Goal: Information Seeking & Learning: Learn about a topic

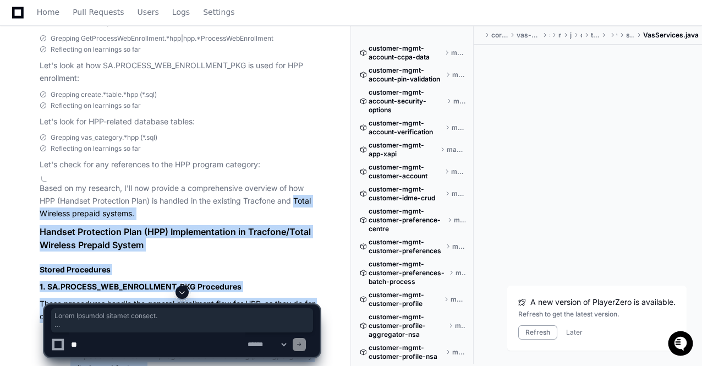
click at [182, 290] on span at bounding box center [182, 292] width 9 height 9
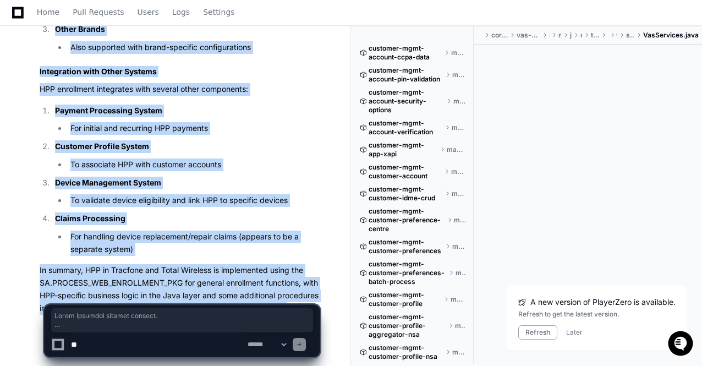
click at [193, 264] on p "In summary, HPP in Tracfone and Total Wireless is implemented using the SA.PROC…" at bounding box center [180, 289] width 280 height 50
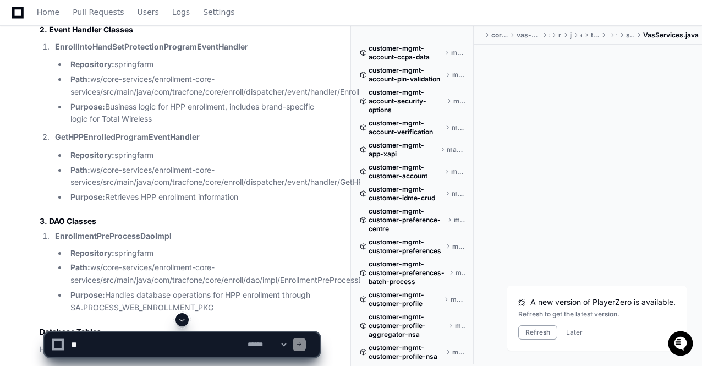
scroll to position [25424, 0]
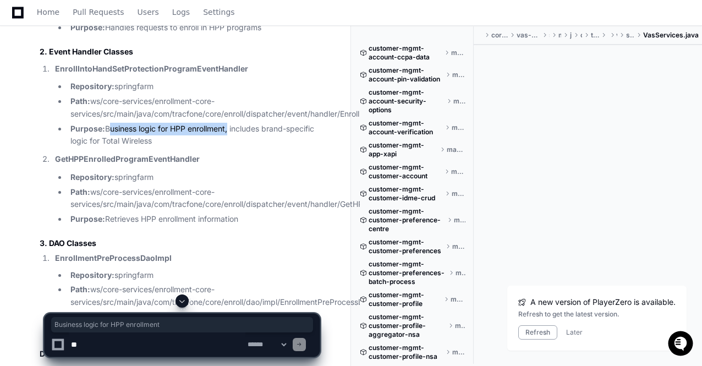
drag, startPoint x: 108, startPoint y: 82, endPoint x: 228, endPoint y: 81, distance: 120.4
click at [228, 123] on li "Purpose: Business logic for HPP enrollment, includes brand-specific logic for T…" at bounding box center [193, 135] width 252 height 25
copy li "Business logic for HPP enrollment"
click at [103, 351] on textarea at bounding box center [157, 344] width 177 height 24
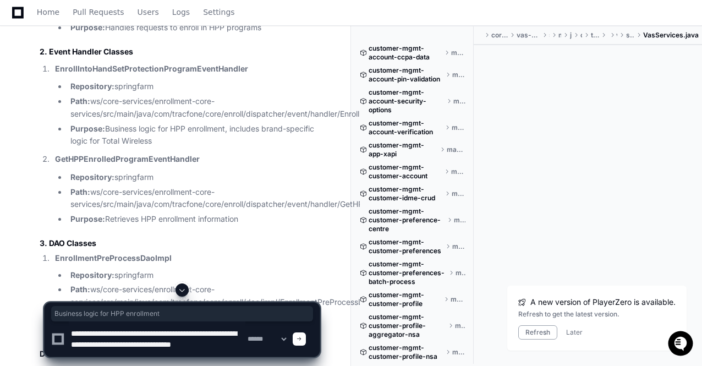
scroll to position [3, 0]
type textarea "**********"
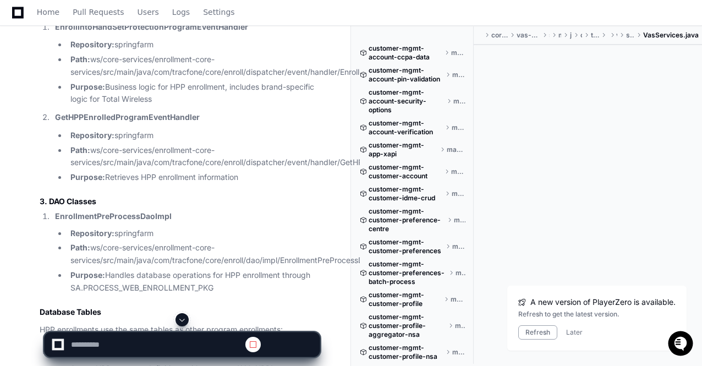
scroll to position [25460, 0]
click at [181, 318] on span at bounding box center [182, 319] width 9 height 9
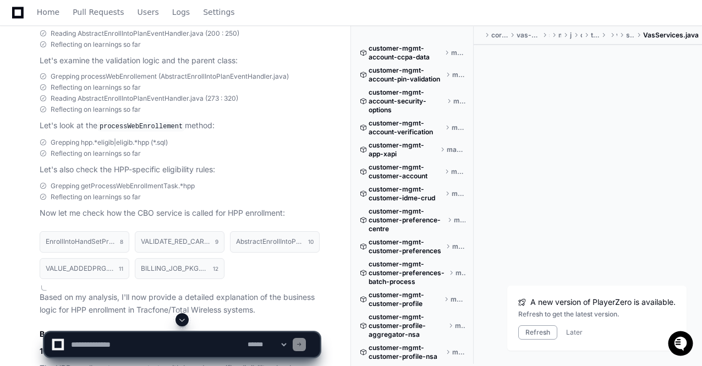
click at [183, 321] on span at bounding box center [182, 319] width 9 height 9
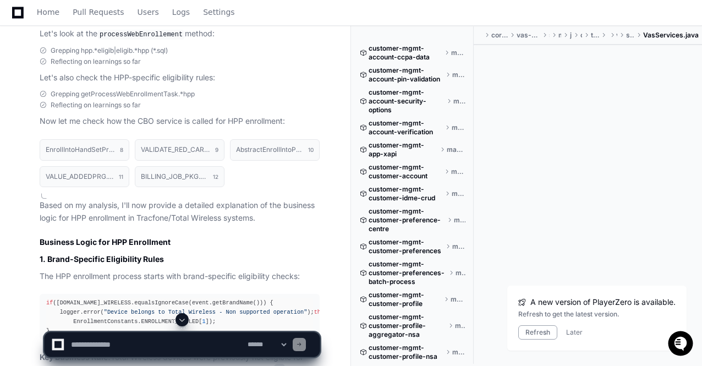
click at [183, 321] on span at bounding box center [182, 319] width 9 height 9
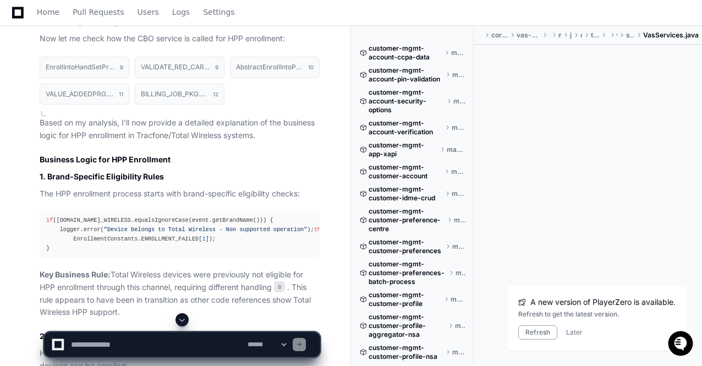
click at [183, 321] on span at bounding box center [182, 319] width 9 height 9
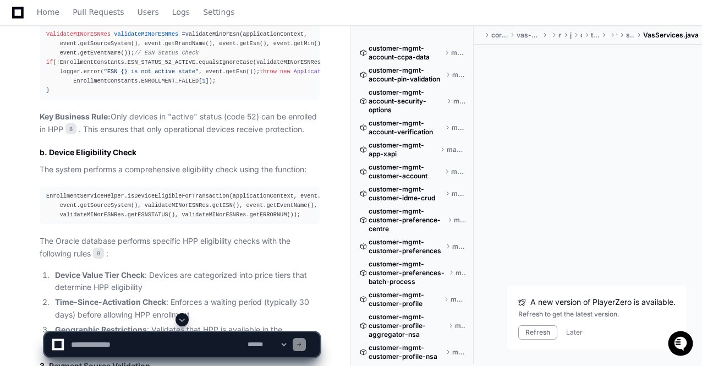
click at [183, 321] on span at bounding box center [182, 319] width 9 height 9
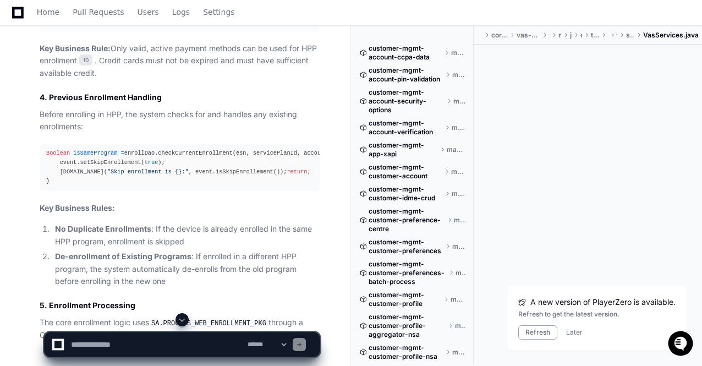
click at [183, 321] on span at bounding box center [182, 319] width 9 height 9
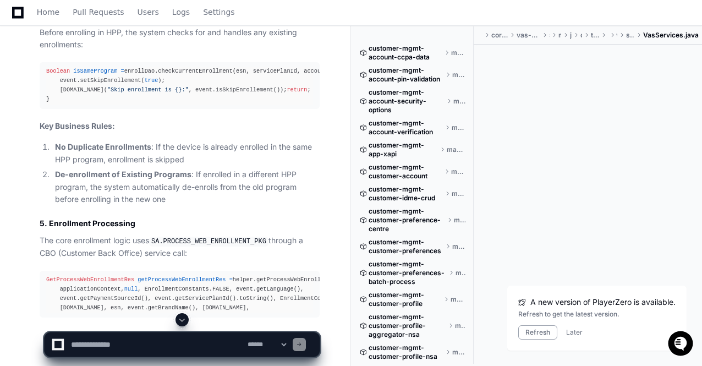
click at [183, 321] on span at bounding box center [182, 319] width 9 height 9
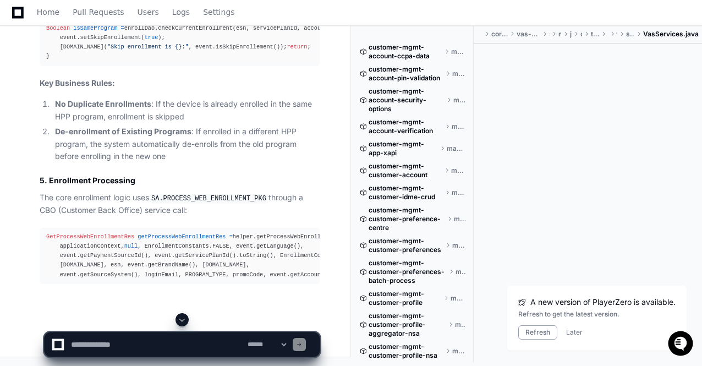
click at [183, 321] on span at bounding box center [182, 319] width 9 height 9
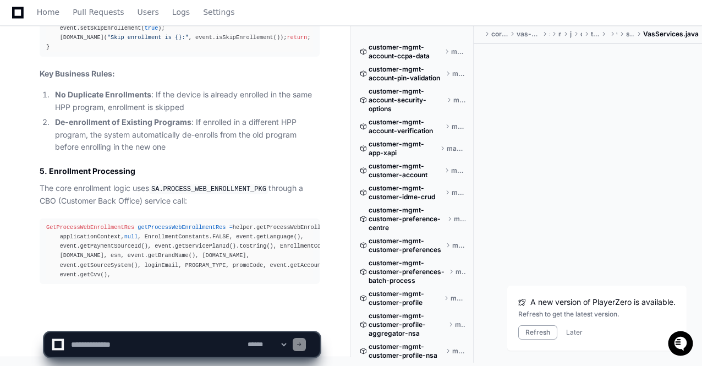
scroll to position [28365, 0]
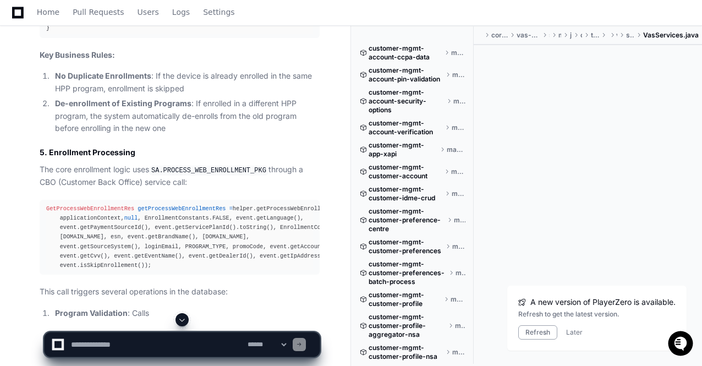
click at [183, 321] on span at bounding box center [182, 319] width 9 height 9
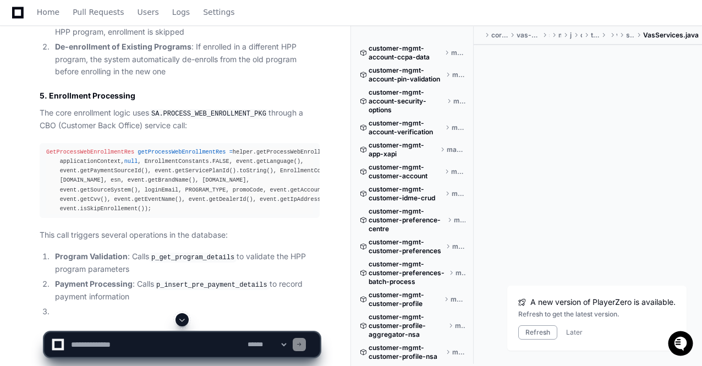
click at [183, 321] on span at bounding box center [182, 319] width 9 height 9
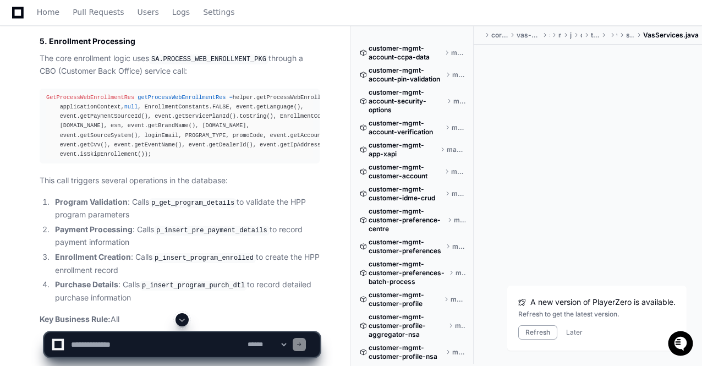
click at [183, 321] on span at bounding box center [182, 319] width 9 height 9
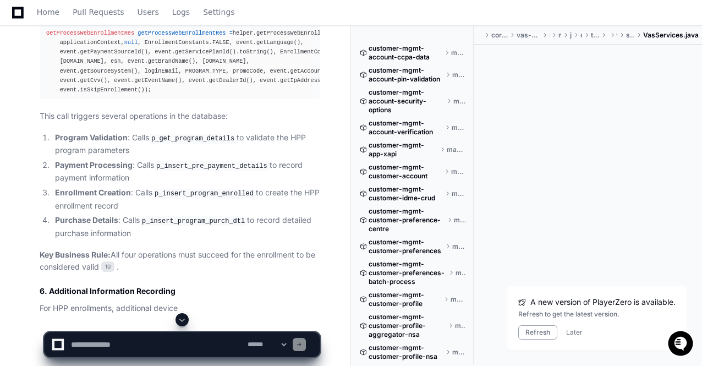
click at [183, 321] on span at bounding box center [182, 319] width 9 height 9
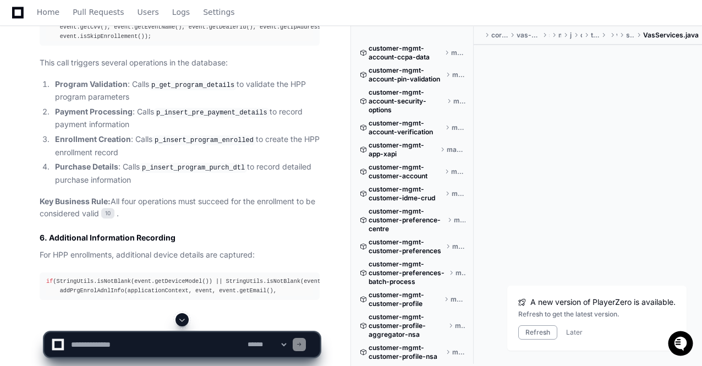
click at [183, 321] on span at bounding box center [182, 319] width 9 height 9
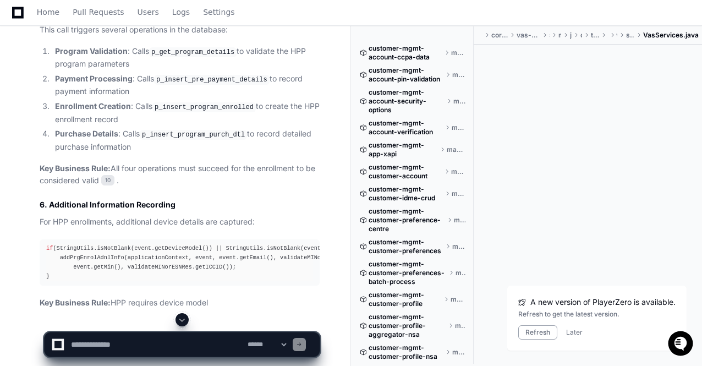
click at [183, 321] on span at bounding box center [182, 319] width 9 height 9
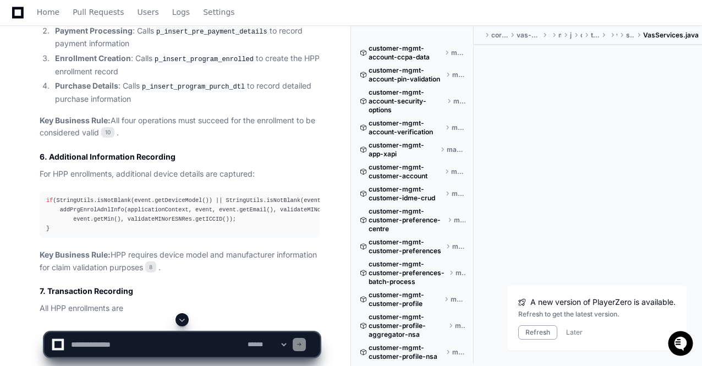
click at [183, 321] on span at bounding box center [182, 319] width 9 height 9
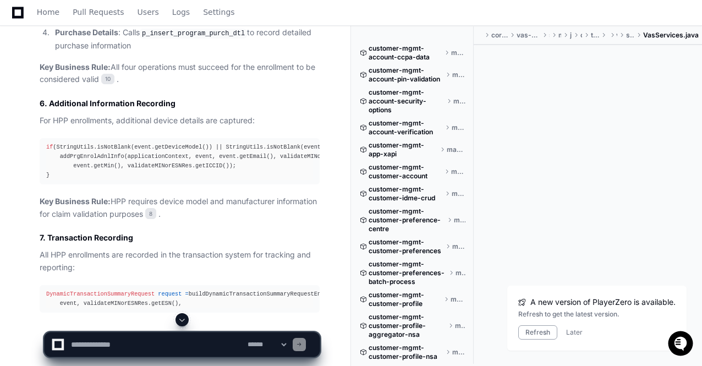
click at [183, 321] on span at bounding box center [182, 319] width 9 height 9
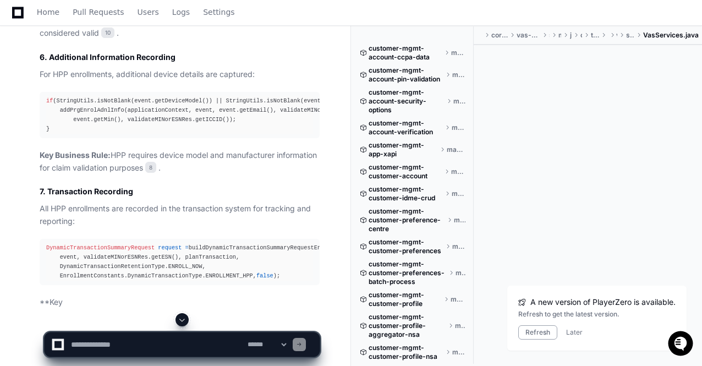
click at [183, 321] on span at bounding box center [182, 319] width 9 height 9
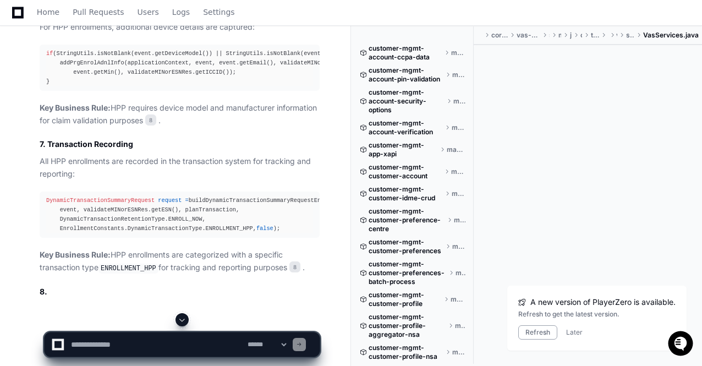
click at [183, 321] on span at bounding box center [182, 319] width 9 height 9
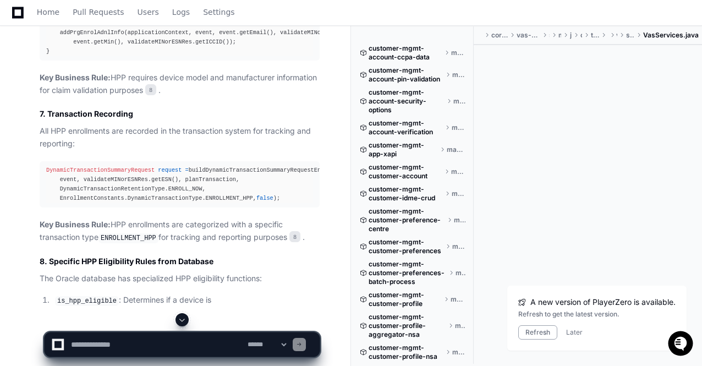
click at [183, 321] on span at bounding box center [182, 319] width 9 height 9
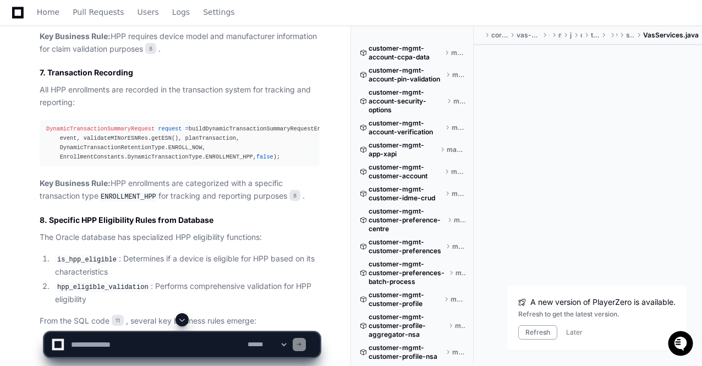
click at [183, 321] on span at bounding box center [182, 319] width 9 height 9
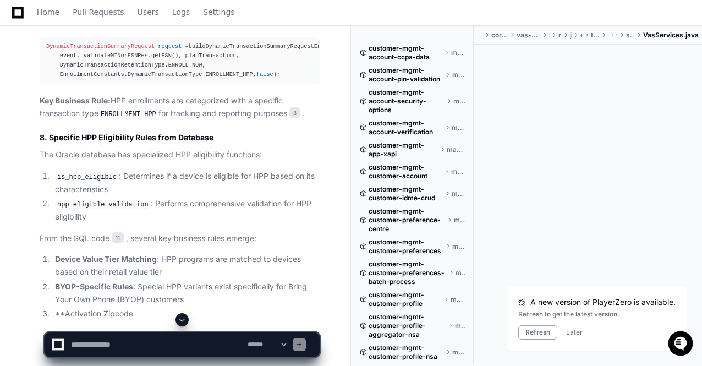
click at [183, 321] on span at bounding box center [182, 319] width 9 height 9
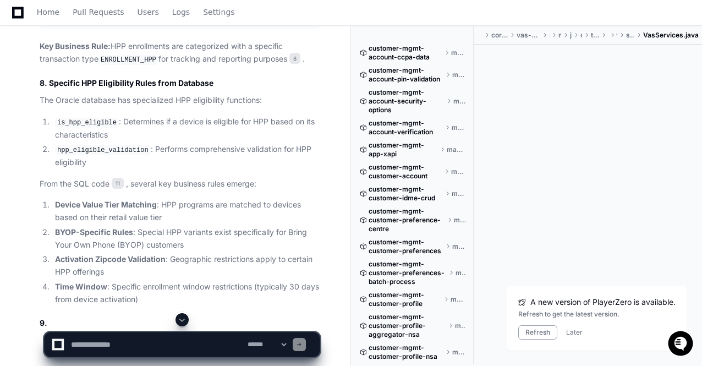
click at [183, 321] on span at bounding box center [182, 319] width 9 height 9
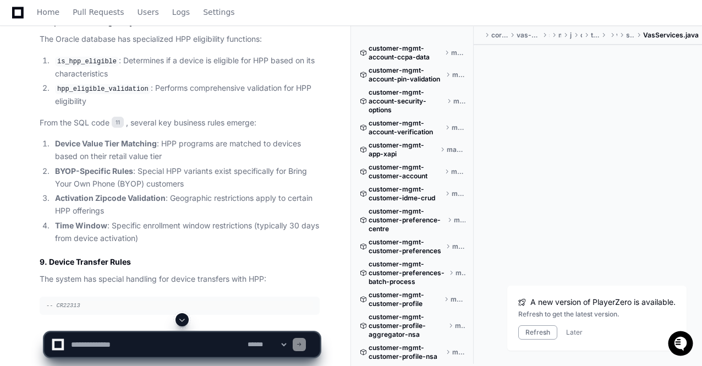
click at [183, 321] on span at bounding box center [182, 319] width 9 height 9
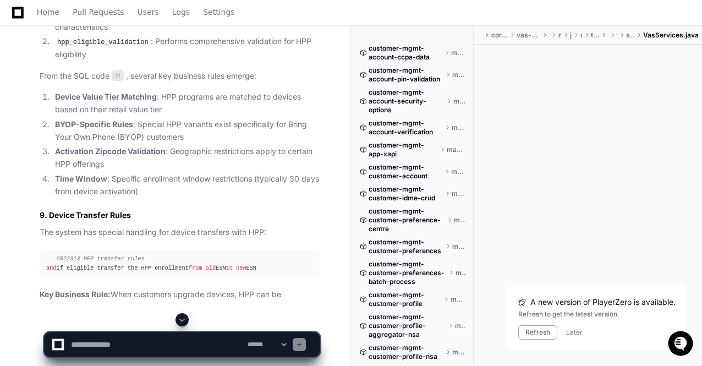
click at [183, 321] on span at bounding box center [182, 319] width 9 height 9
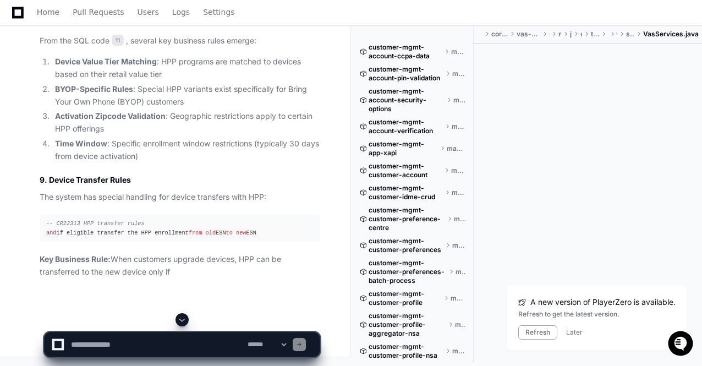
click at [183, 321] on span at bounding box center [182, 319] width 9 height 9
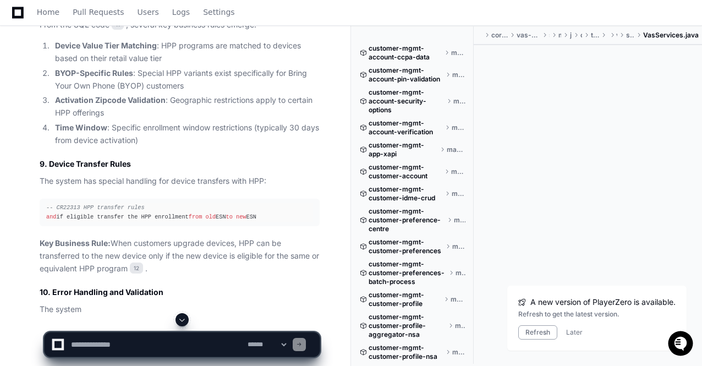
click at [183, 321] on span at bounding box center [182, 319] width 9 height 9
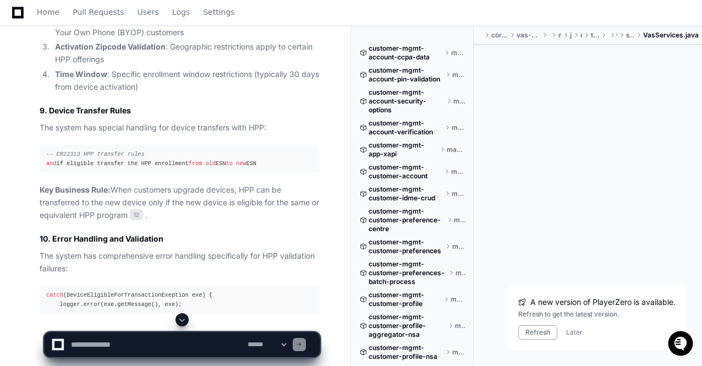
click at [183, 321] on span at bounding box center [182, 319] width 9 height 9
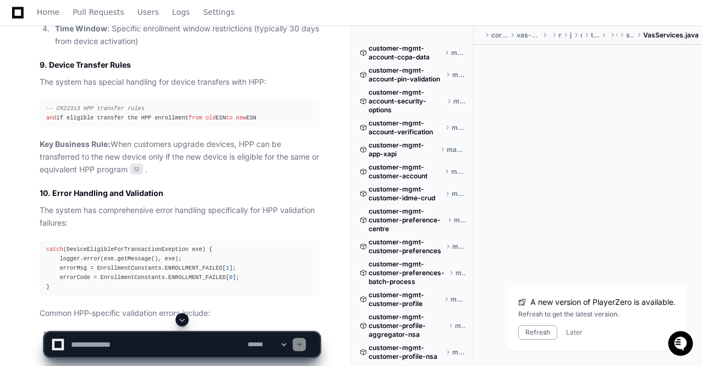
click at [183, 321] on span at bounding box center [182, 319] width 9 height 9
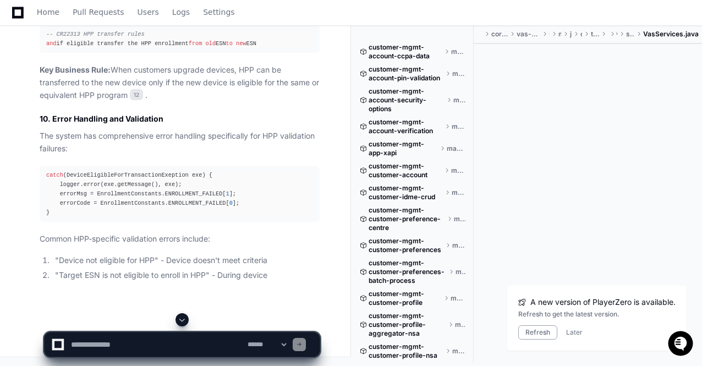
click at [183, 321] on span at bounding box center [182, 319] width 9 height 9
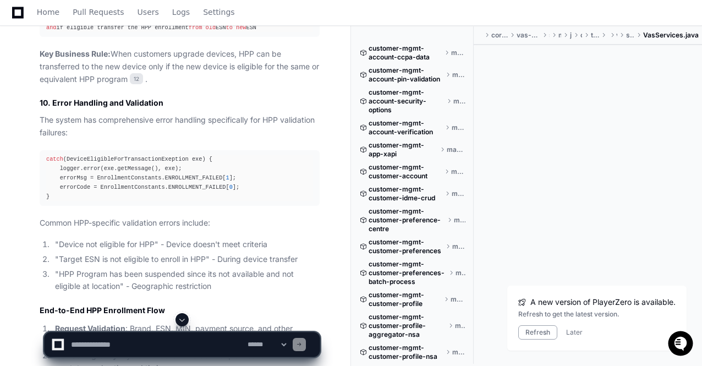
click at [183, 321] on span at bounding box center [182, 319] width 9 height 9
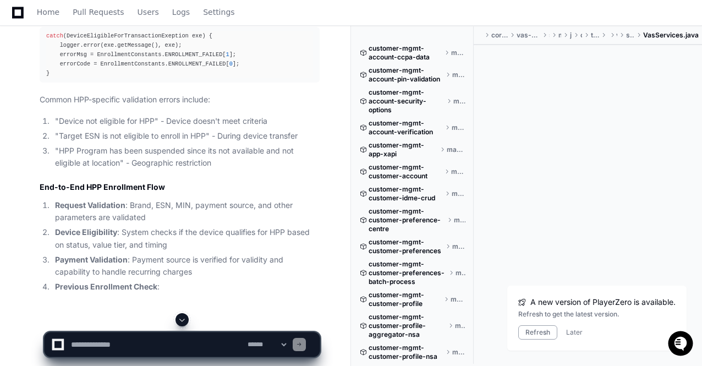
click at [183, 321] on span at bounding box center [182, 319] width 9 height 9
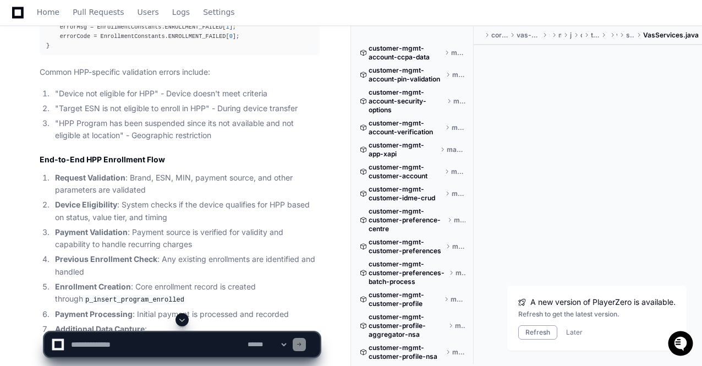
click at [183, 321] on span at bounding box center [182, 319] width 9 height 9
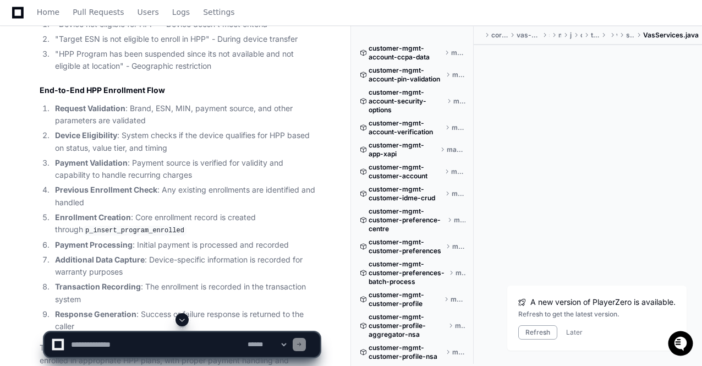
click at [183, 321] on span at bounding box center [182, 319] width 9 height 9
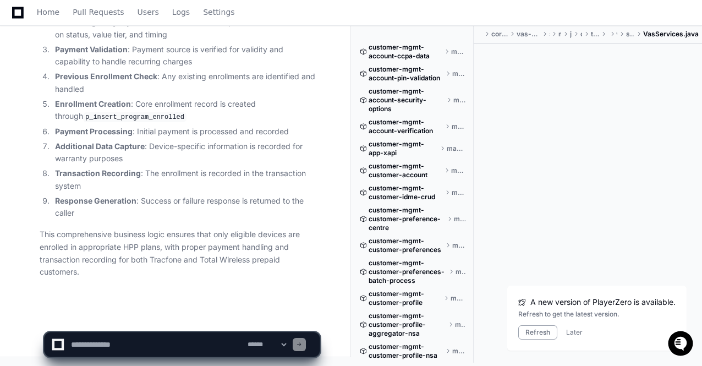
click at [200, 266] on p "This comprehensive business logic ensures that only eligible devices are enroll…" at bounding box center [180, 253] width 280 height 50
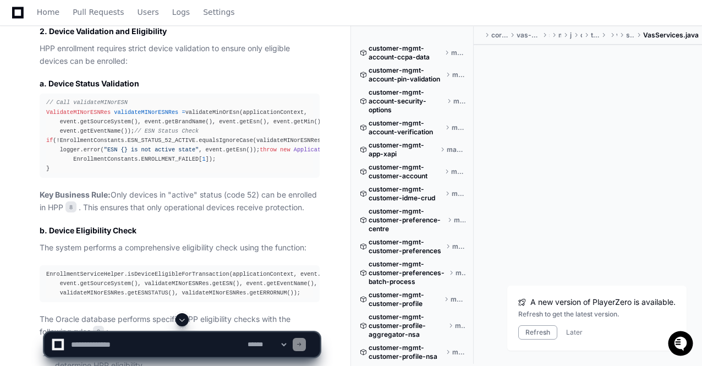
scroll to position [27703, 0]
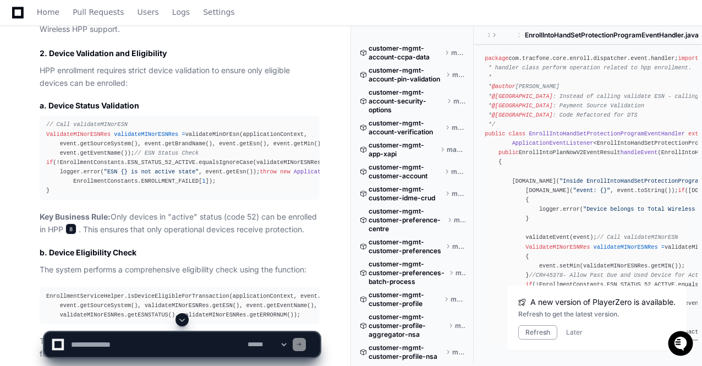
click at [73, 230] on span "8" at bounding box center [70, 228] width 11 height 11
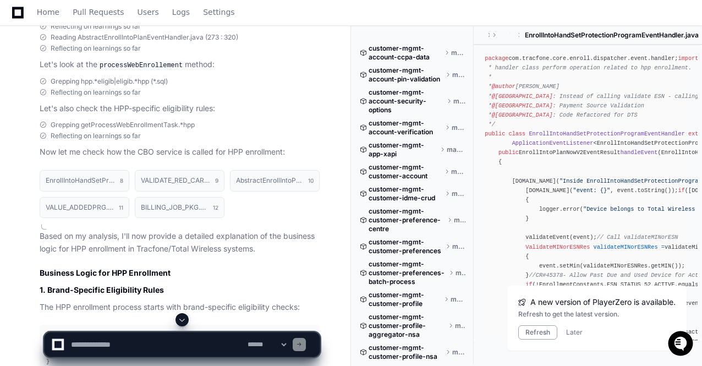
scroll to position [27329, 0]
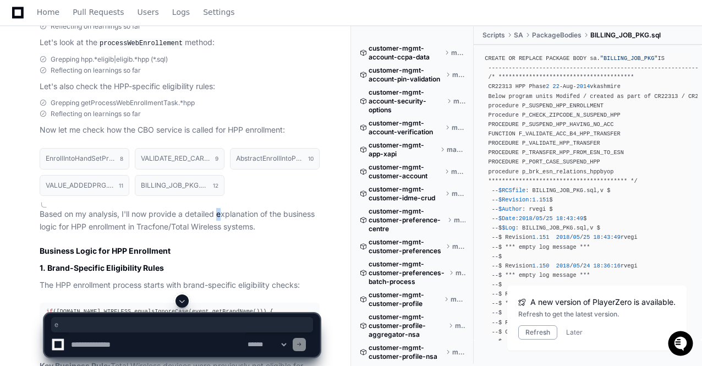
click at [222, 208] on p "Based on my analysis, I'll now provide a detailed explanation of the business l…" at bounding box center [180, 220] width 280 height 25
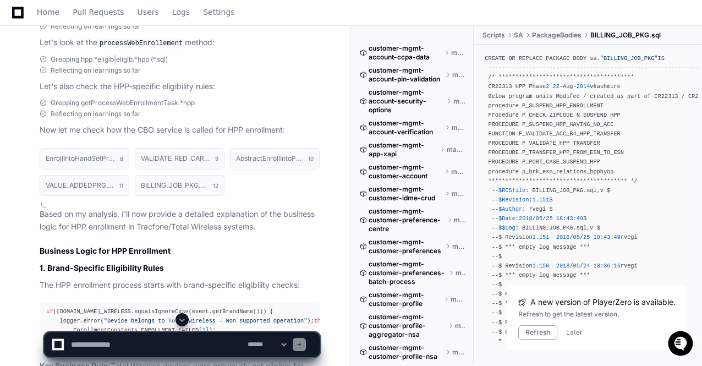
click at [41, 245] on h2 "Business Logic for HPP Enrollment" at bounding box center [180, 250] width 280 height 11
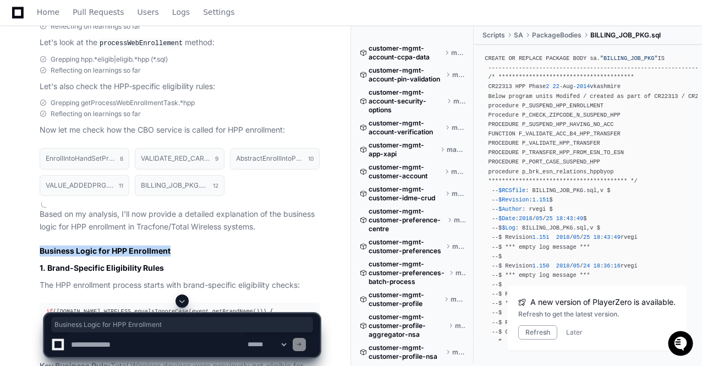
drag, startPoint x: 38, startPoint y: 211, endPoint x: 175, endPoint y: 218, distance: 136.6
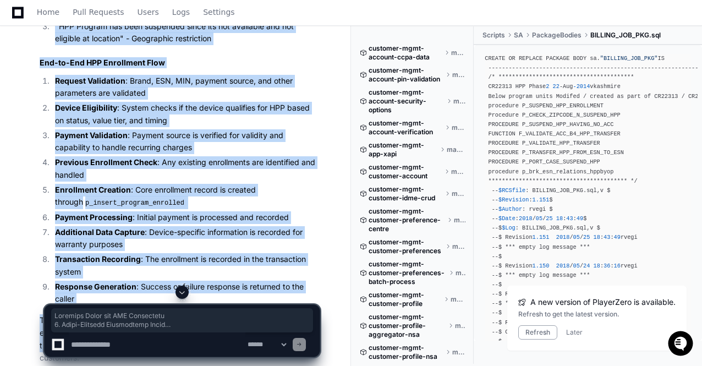
scroll to position [29638, 0]
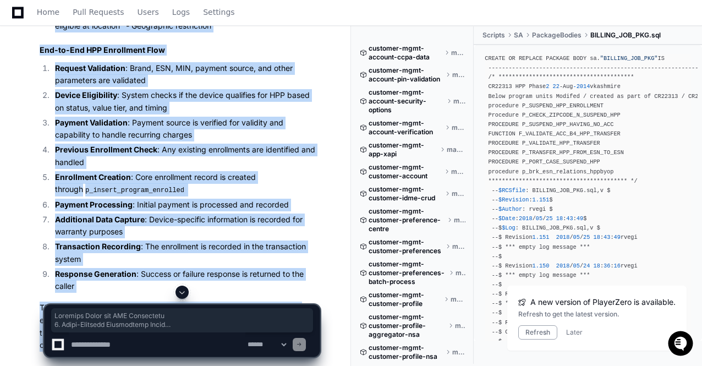
copy div "Business Logic for HPP Enrollment 1. Brand-Specific Eligibility Rules The HPP e…"
click at [212, 196] on li "Enrollment Creation : Core enrollment record is created through p_insert_progra…" at bounding box center [186, 183] width 268 height 25
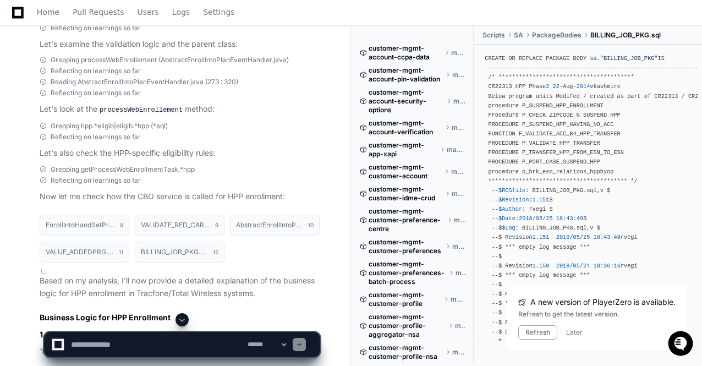
scroll to position [27284, 0]
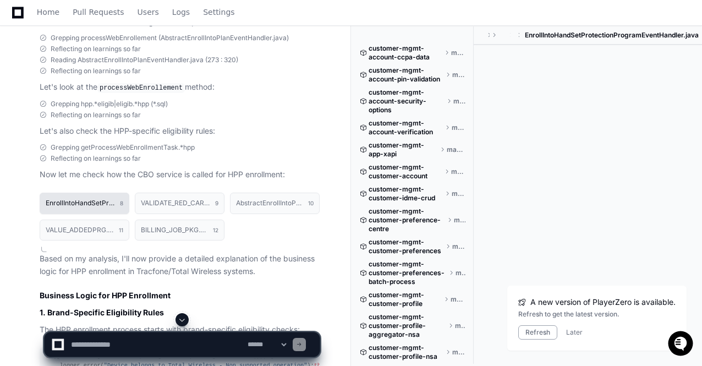
click at [97, 192] on button "EnrollIntoHandSetProtectionProgramEventHandler.java 8" at bounding box center [85, 202] width 90 height 21
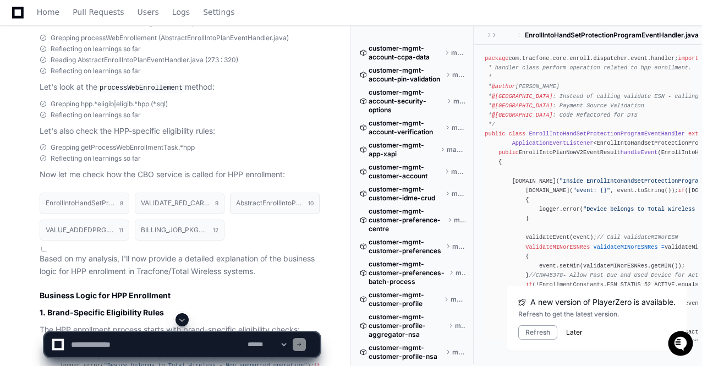
click at [574, 335] on button "Later" at bounding box center [574, 332] width 16 height 9
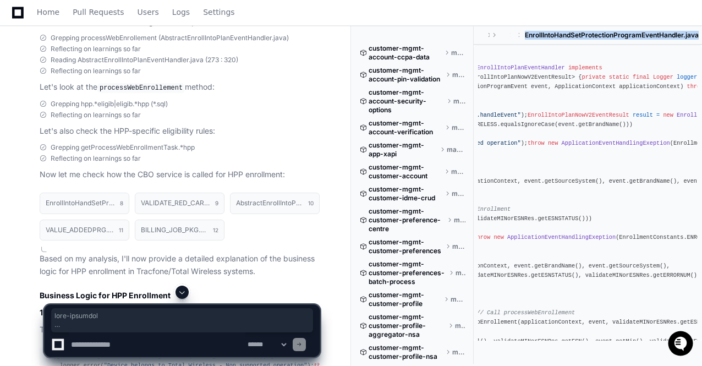
scroll to position [0, 385]
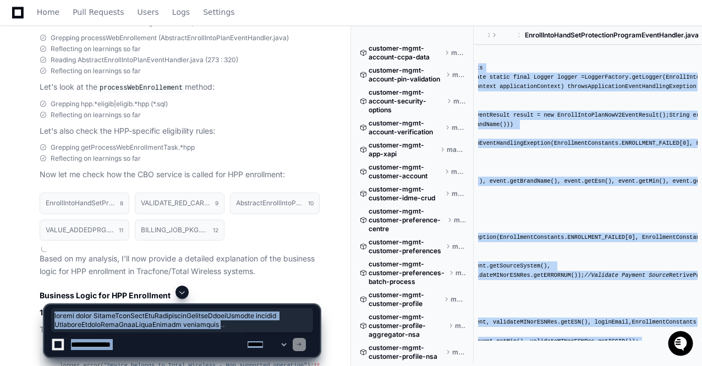
drag, startPoint x: 487, startPoint y: 294, endPoint x: 560, endPoint y: 323, distance: 78.0
copy app-player-page "public class EnrollIntoHandSetProtectionProgramEventHandler extends AbstractEnr…"
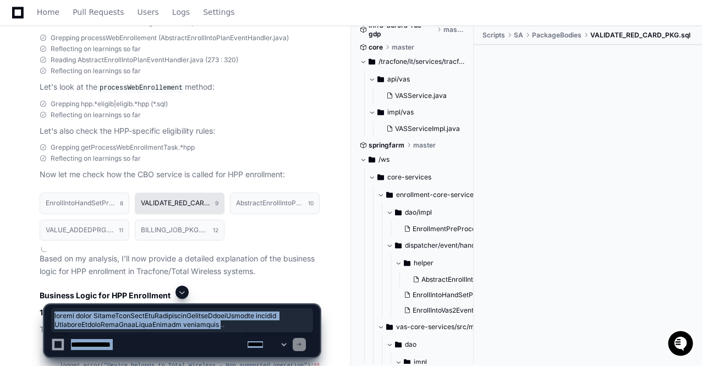
scroll to position [0, 0]
click at [184, 192] on button "VALIDATE_RED_CARD_PKG.sql 9" at bounding box center [180, 202] width 90 height 21
click at [185, 200] on h1 "VALIDATE_RED_CARD_PKG.sql" at bounding box center [175, 203] width 69 height 7
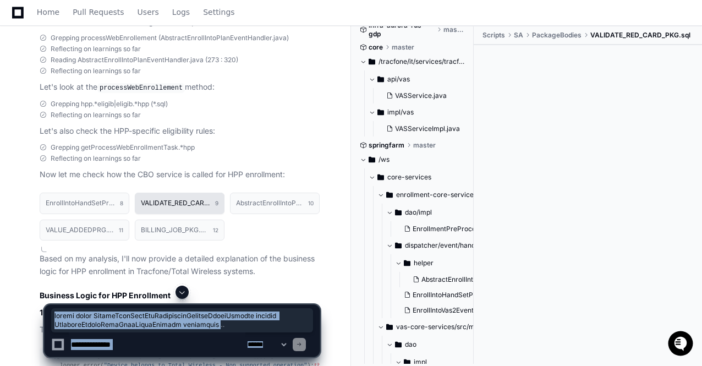
click at [194, 200] on h1 "VALIDATE_RED_CARD_PKG.sql" at bounding box center [175, 203] width 69 height 7
click at [252, 326] on span at bounding box center [181, 320] width 255 height 18
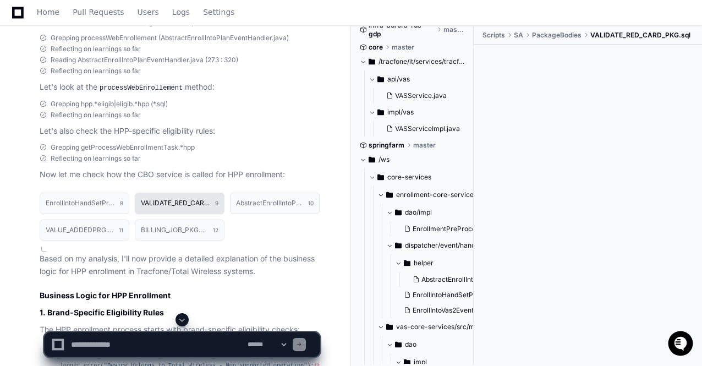
click at [164, 192] on button "VALIDATE_RED_CARD_PKG.sql 9" at bounding box center [180, 202] width 90 height 21
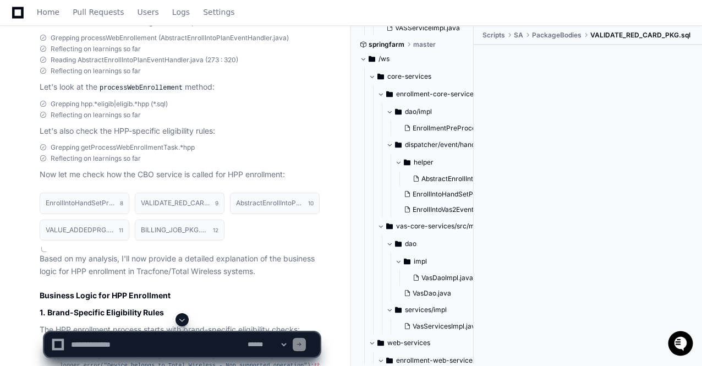
scroll to position [1327, 0]
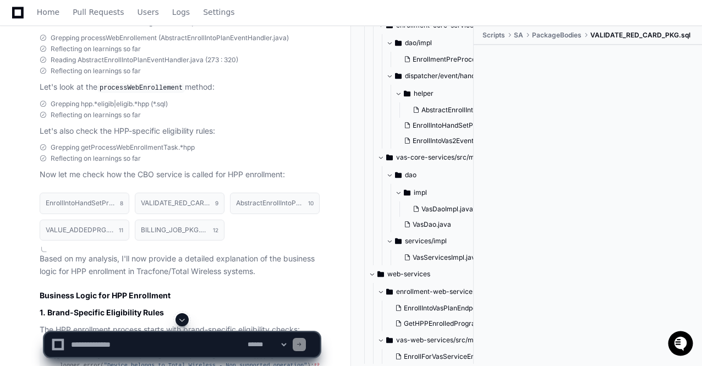
drag, startPoint x: 473, startPoint y: 313, endPoint x: 468, endPoint y: 343, distance: 30.1
click at [468, 343] on div at bounding box center [435, 339] width 169 height 53
click at [187, 200] on h1 "VALIDATE_RED_CARD_PKG.sql" at bounding box center [175, 203] width 69 height 7
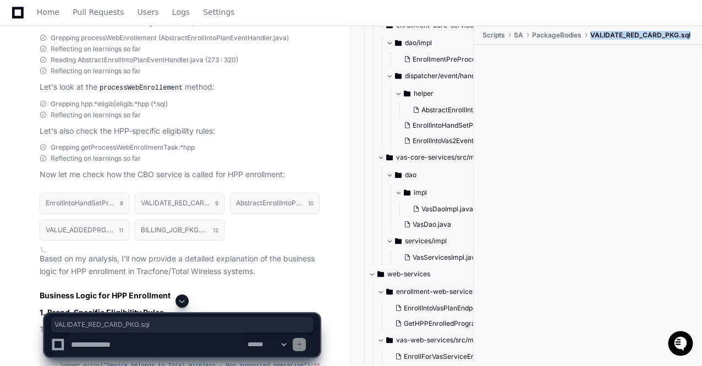
drag, startPoint x: 591, startPoint y: 33, endPoint x: 690, endPoint y: 34, distance: 98.4
click at [690, 34] on ul "Scripts SA PackageBodies VALIDATE_RED_CARD_PKG.sql" at bounding box center [590, 35] width 223 height 18
copy span "VALIDATE_RED_CARD_PKG.sql"
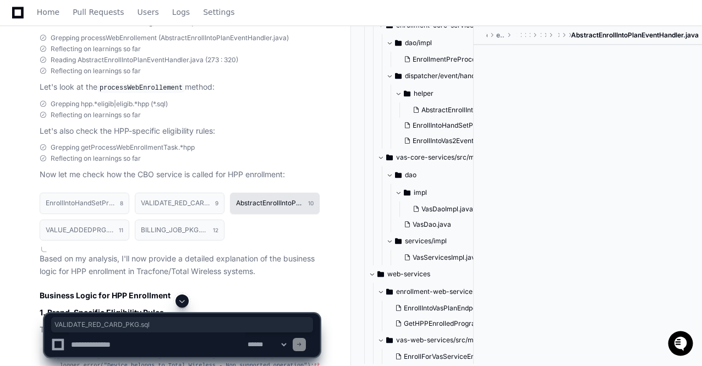
click at [251, 200] on h1 "AbstractEnrollIntoPlanEventHandler.java" at bounding box center [269, 203] width 67 height 7
click at [436, 57] on span "EnrollmentPreProcessDaoImpl.java" at bounding box center [467, 59] width 111 height 9
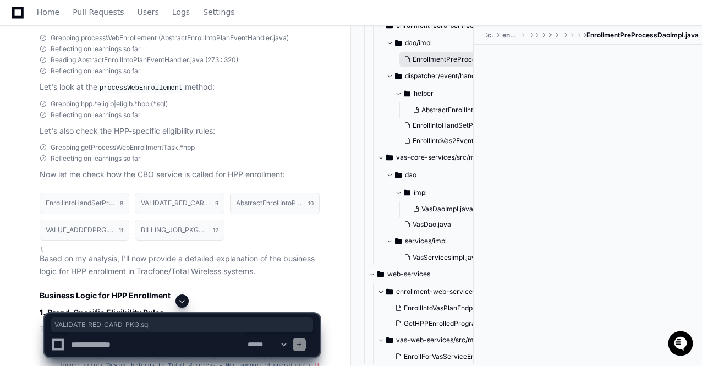
click at [436, 57] on span "EnrollmentPreProcessDaoImpl.java" at bounding box center [467, 59] width 111 height 9
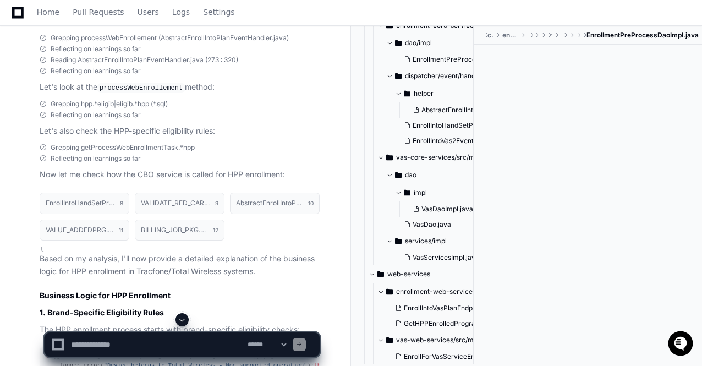
drag, startPoint x: 485, startPoint y: 63, endPoint x: 654, endPoint y: 194, distance: 213.6
click at [654, 194] on div at bounding box center [587, 192] width 228 height 295
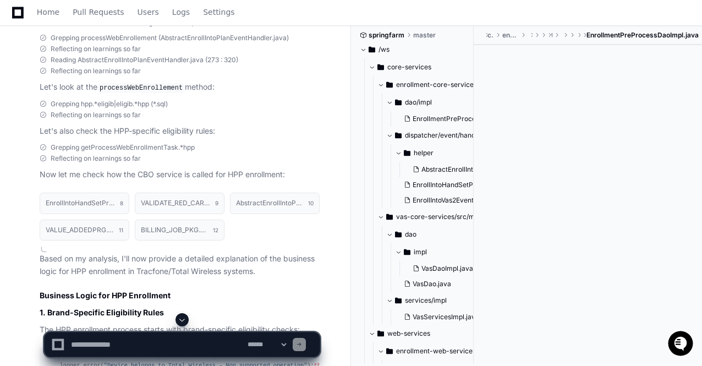
scroll to position [1268, 0]
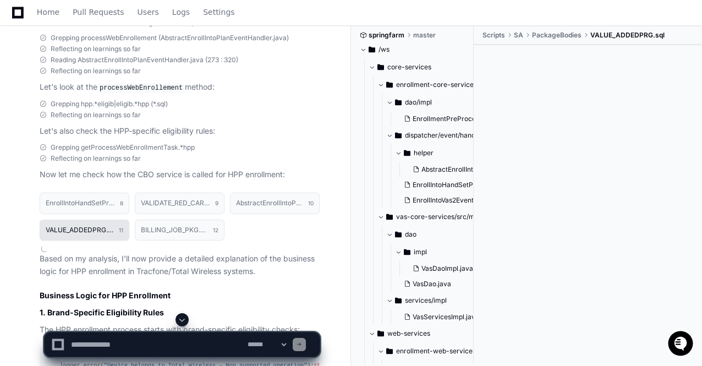
click at [89, 227] on h1 "VALUE_ADDEDPRG.sql" at bounding box center [80, 230] width 68 height 7
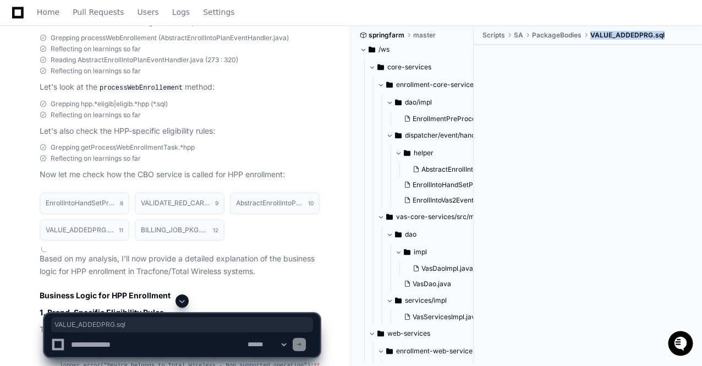
drag, startPoint x: 593, startPoint y: 34, endPoint x: 665, endPoint y: 32, distance: 72.1
click at [665, 32] on ul "Scripts SA PackageBodies VALUE_ADDEDPRG.sql" at bounding box center [590, 35] width 223 height 18
copy span "VALUE_ADDEDPRG.sql"
click at [176, 227] on h1 "BILLING_JOB_PKG.sql" at bounding box center [174, 230] width 67 height 7
drag, startPoint x: 592, startPoint y: 35, endPoint x: 680, endPoint y: 35, distance: 88.0
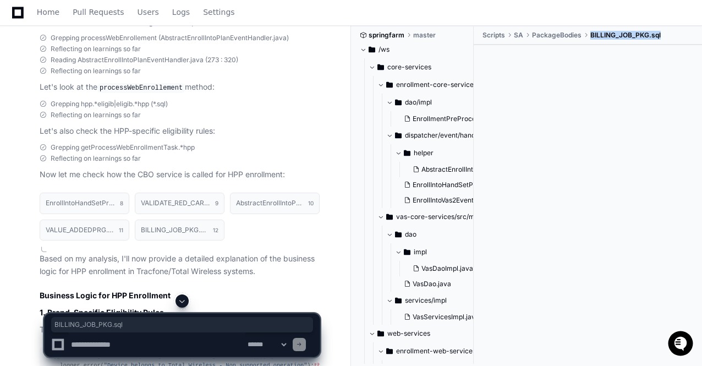
click at [680, 35] on ul "Scripts SA PackageBodies BILLING_JOB_PKG.sql" at bounding box center [590, 35] width 223 height 18
copy span "BILLING_JOB_PKG.sql"
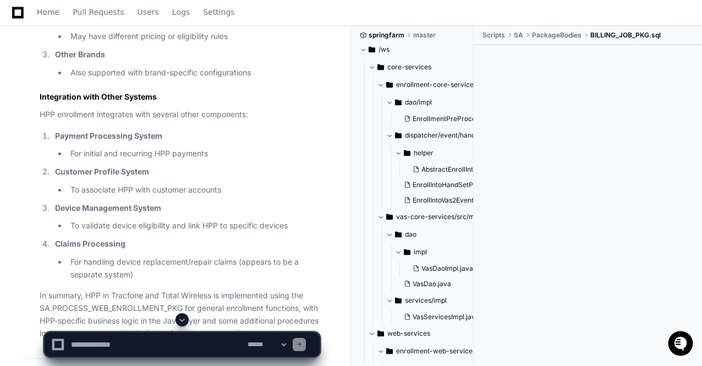
scroll to position [26691, 0]
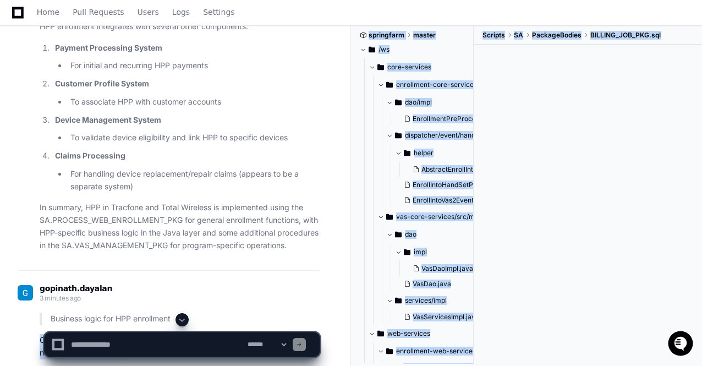
drag, startPoint x: 123, startPoint y: 317, endPoint x: 38, endPoint y: 301, distance: 86.2
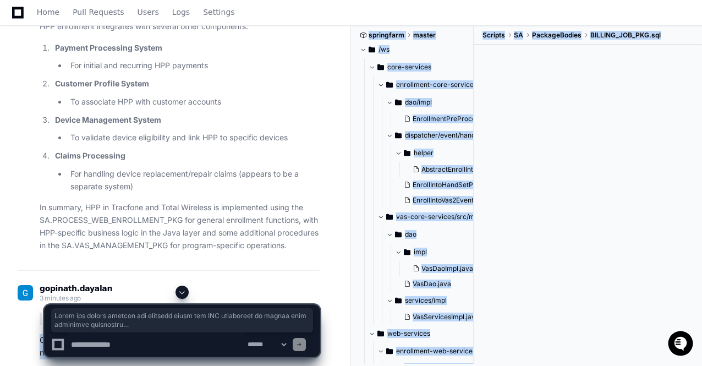
copy app-player-page "Could you please explain the business logic for HPP enrollment in detail with n…"
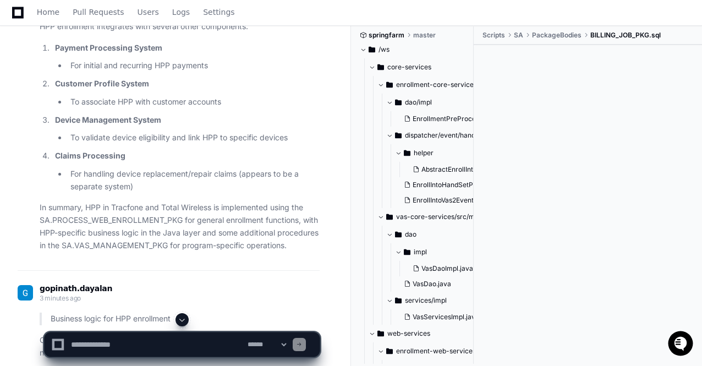
click at [261, 312] on p "Business logic for HPP enrollment" at bounding box center [185, 318] width 269 height 13
drag, startPoint x: 120, startPoint y: 316, endPoint x: 42, endPoint y: 304, distance: 79.0
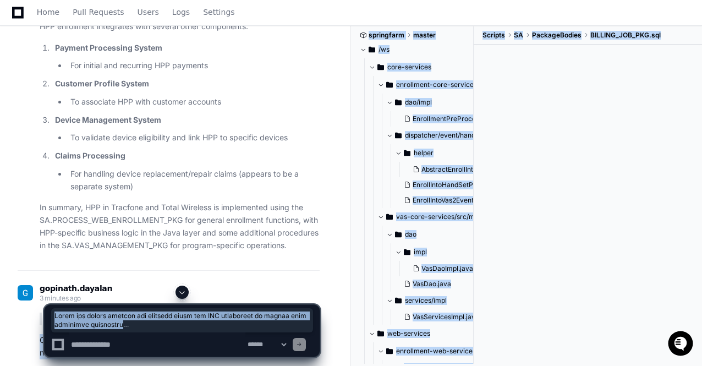
drag, startPoint x: 40, startPoint y: 302, endPoint x: 128, endPoint y: 322, distance: 90.2
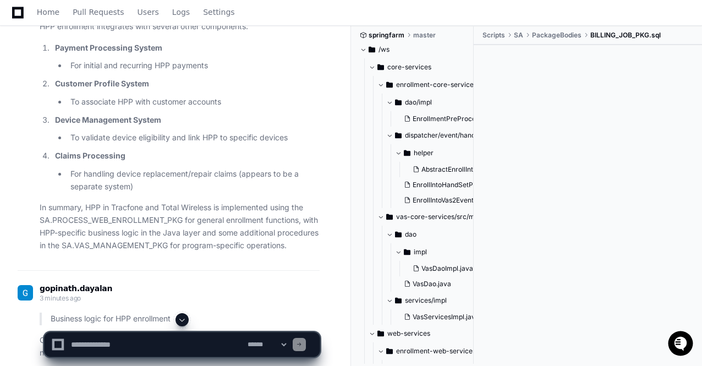
click at [186, 285] on div "gopinath.[PERSON_NAME] 3 minutes ago Business logic for HPP enrollment Could yo…" at bounding box center [169, 322] width 302 height 74
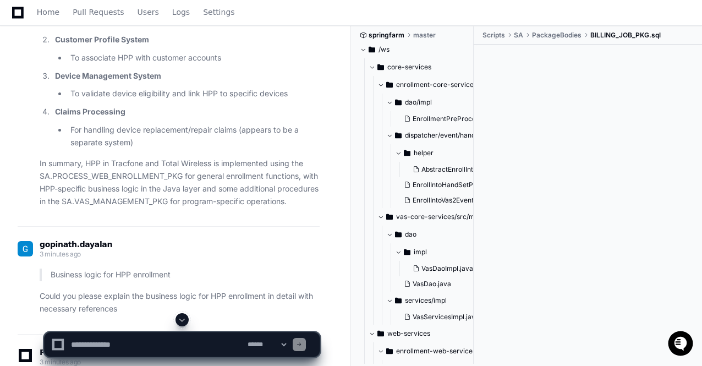
scroll to position [26756, 0]
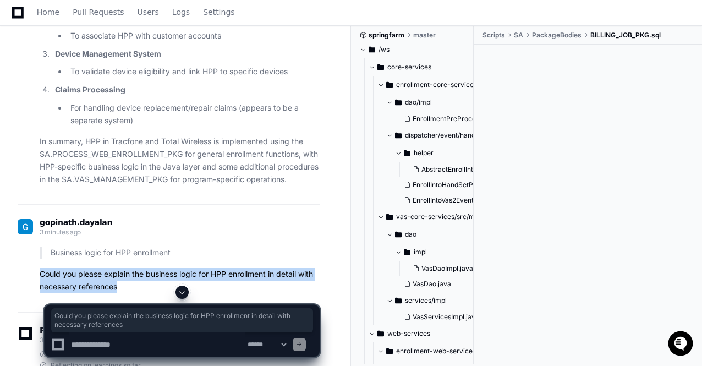
drag, startPoint x: 41, startPoint y: 237, endPoint x: 119, endPoint y: 247, distance: 79.3
click at [119, 268] on p "Could you please explain the business logic for HPP enrollment in detail with n…" at bounding box center [180, 280] width 280 height 25
copy p "Could you please explain the business logic for HPP enrollment in detail with n…"
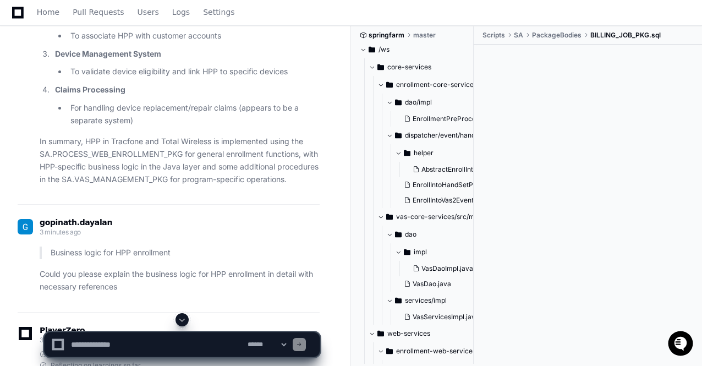
click at [295, 219] on div "gopinath.[PERSON_NAME] 3 minutes ago" at bounding box center [169, 228] width 302 height 19
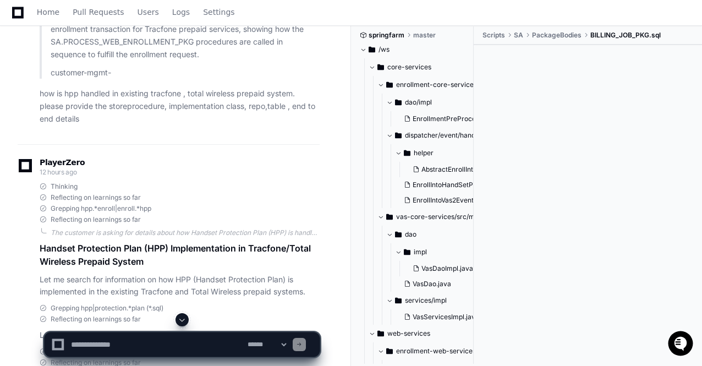
scroll to position [23831, 0]
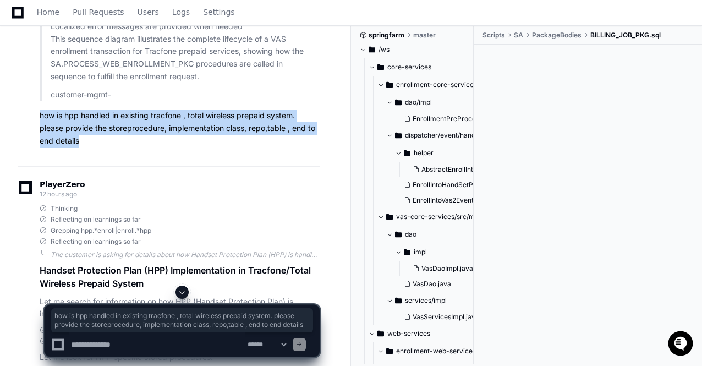
drag, startPoint x: 78, startPoint y: 93, endPoint x: 41, endPoint y: 73, distance: 42.3
click at [41, 109] on p "how is hpp handled in existing tracfone , total wireless prepaid system. please…" at bounding box center [180, 127] width 280 height 37
copy p "how is hpp handled in existing tracfone , total wireless prepaid system. please…"
click at [183, 291] on span at bounding box center [182, 292] width 9 height 9
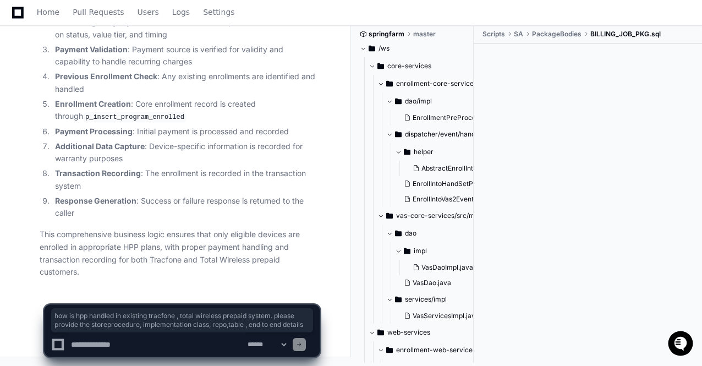
click at [114, 341] on textarea at bounding box center [157, 344] width 177 height 24
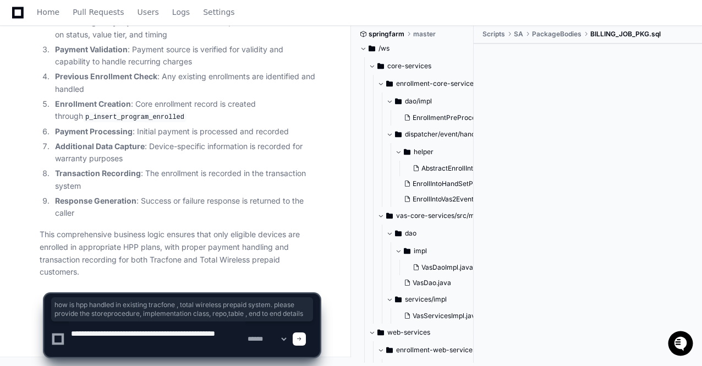
paste textarea "**********"
type textarea "**********"
click at [302, 337] on span at bounding box center [298, 338] width 5 height 5
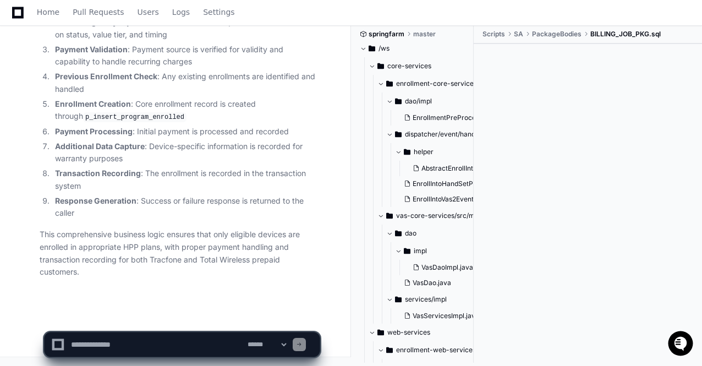
scroll to position [0, 0]
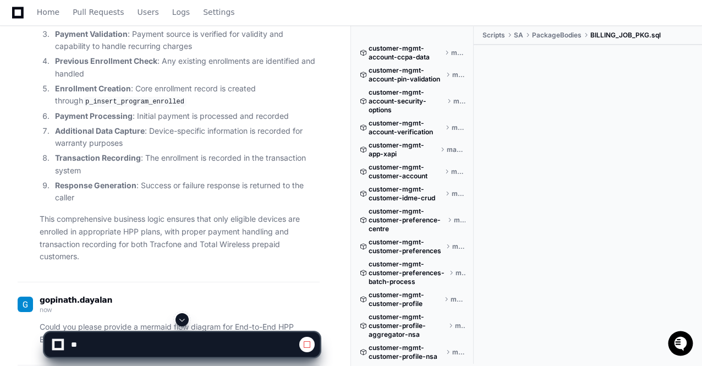
scroll to position [1268, 0]
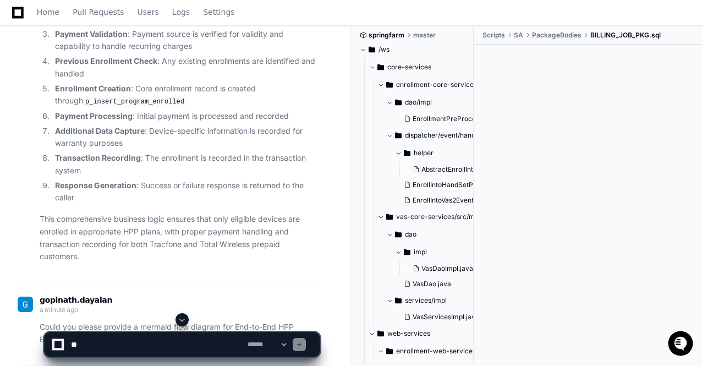
click at [186, 320] on span at bounding box center [182, 319] width 9 height 9
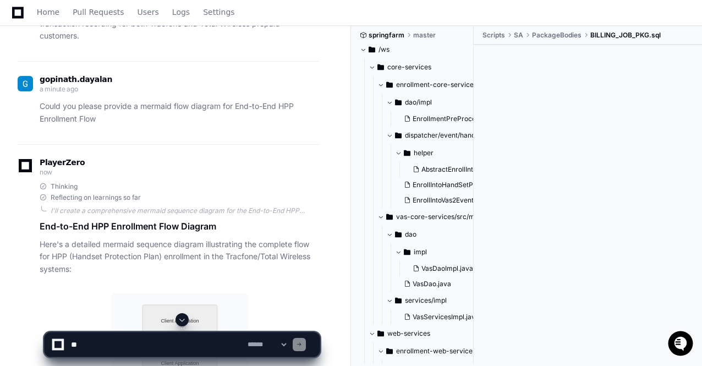
click at [186, 320] on span at bounding box center [182, 319] width 9 height 9
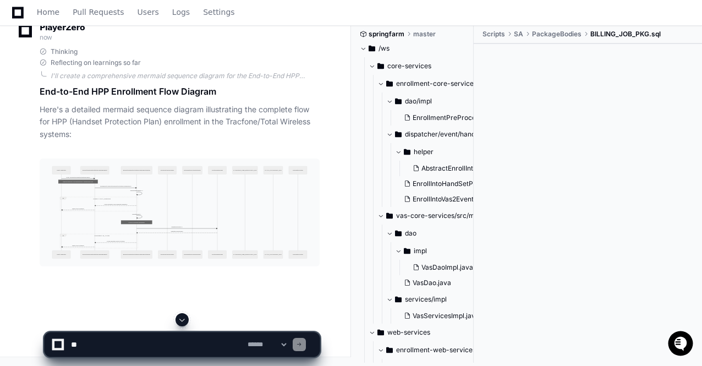
scroll to position [30087, 0]
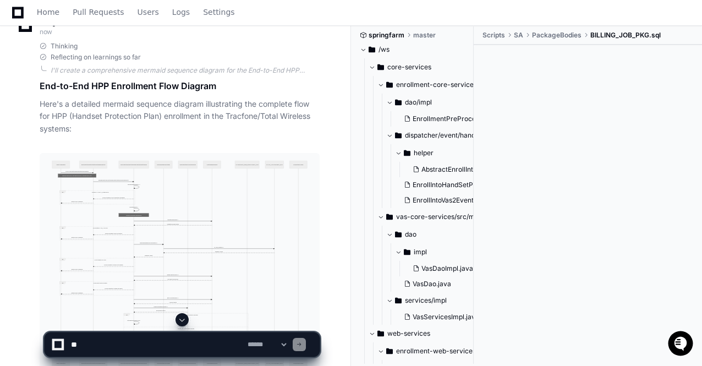
click at [181, 318] on span at bounding box center [182, 319] width 9 height 9
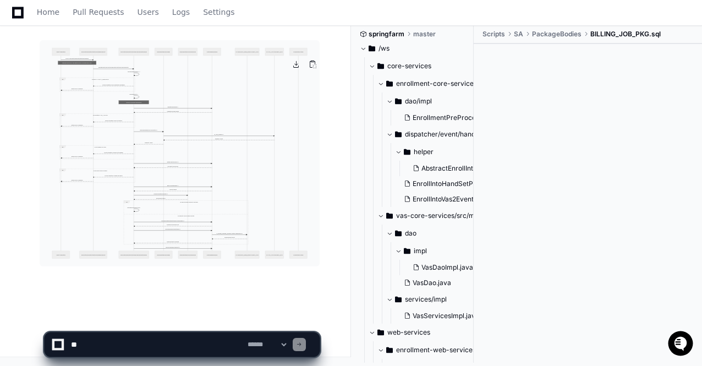
click at [166, 182] on img at bounding box center [180, 153] width 280 height 226
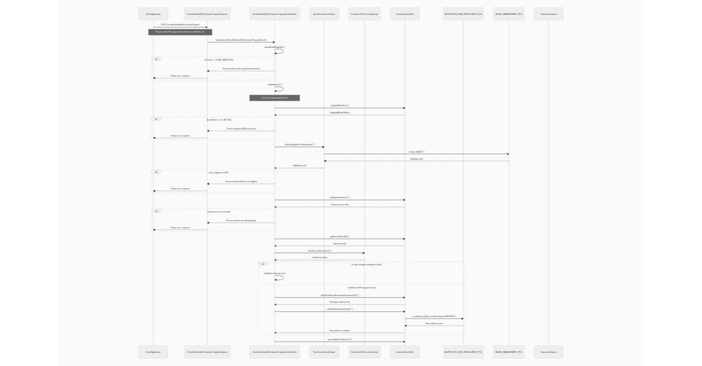
scroll to position [1254, 0]
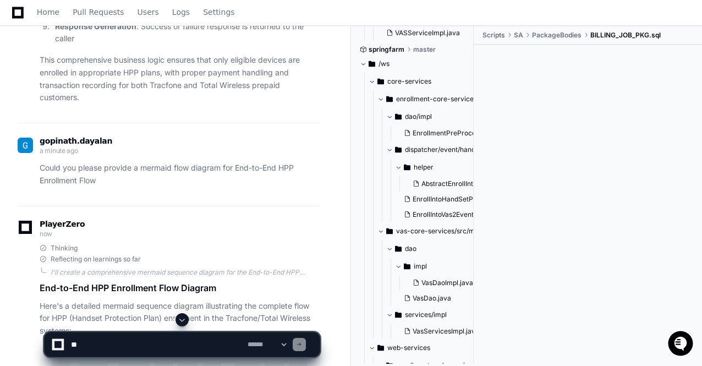
click at [180, 322] on span at bounding box center [182, 319] width 9 height 9
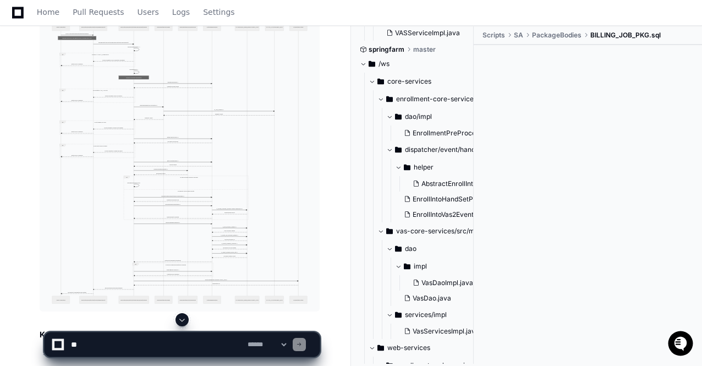
click at [182, 321] on span at bounding box center [182, 319] width 9 height 9
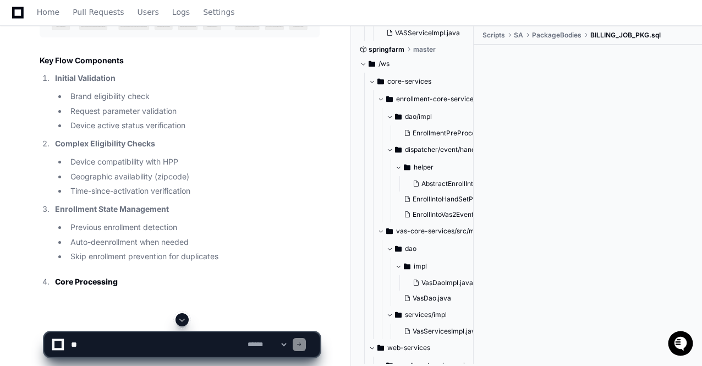
click at [182, 321] on span at bounding box center [182, 319] width 9 height 9
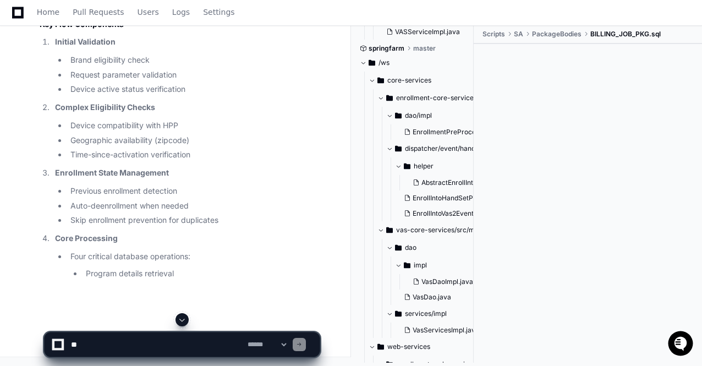
click at [182, 321] on span at bounding box center [182, 319] width 9 height 9
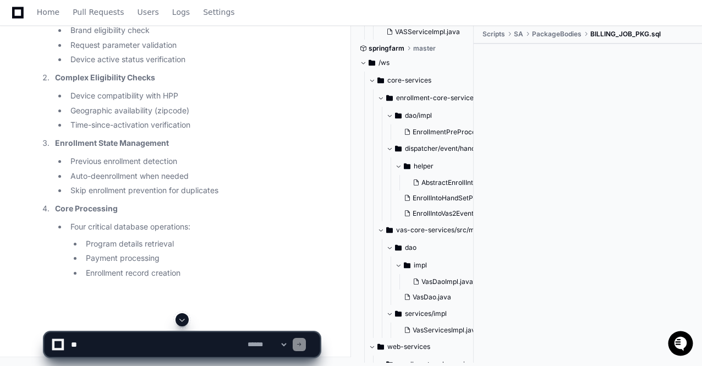
click at [182, 321] on span at bounding box center [182, 319] width 9 height 9
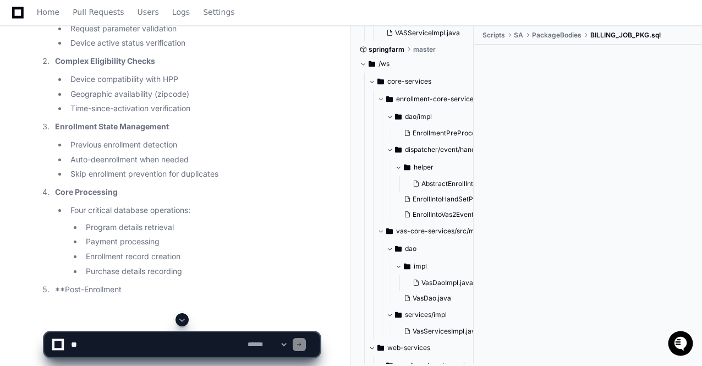
click at [182, 321] on span at bounding box center [182, 319] width 9 height 9
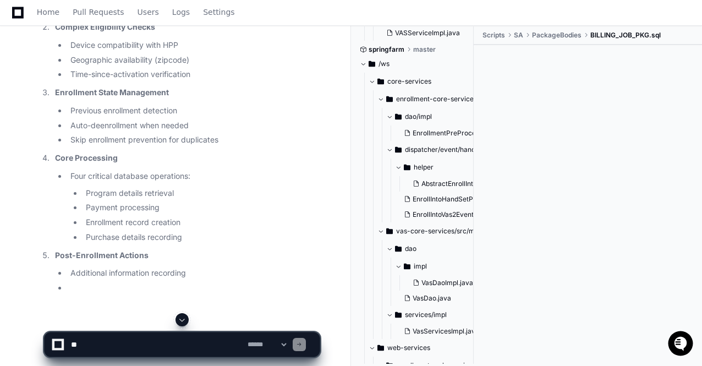
click at [182, 321] on span at bounding box center [182, 319] width 9 height 9
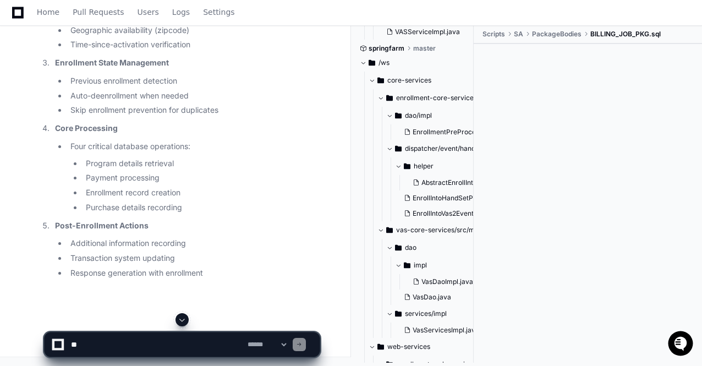
click at [182, 321] on span at bounding box center [182, 319] width 9 height 9
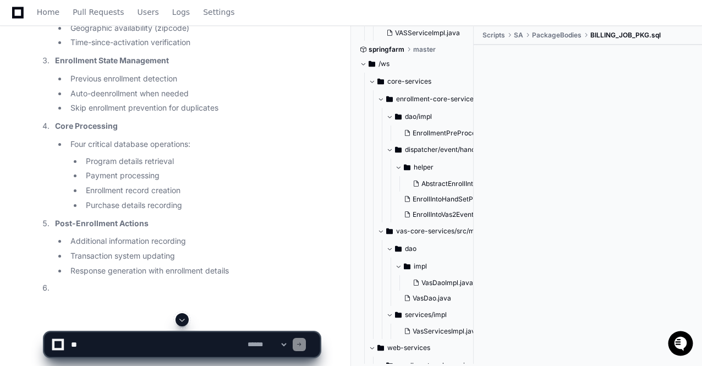
scroll to position [30676, 0]
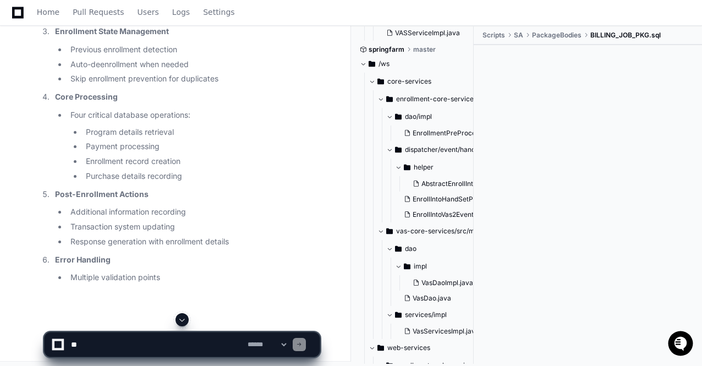
click at [182, 321] on span at bounding box center [182, 319] width 9 height 9
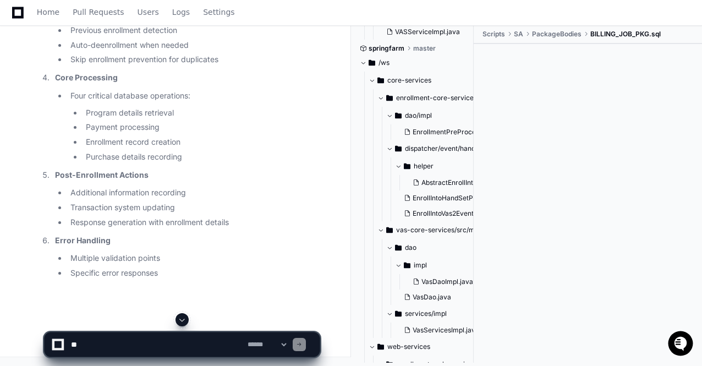
click at [182, 321] on span at bounding box center [182, 319] width 9 height 9
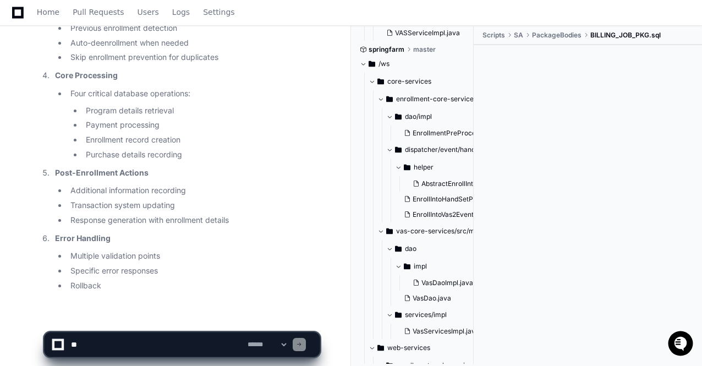
scroll to position [30727, 0]
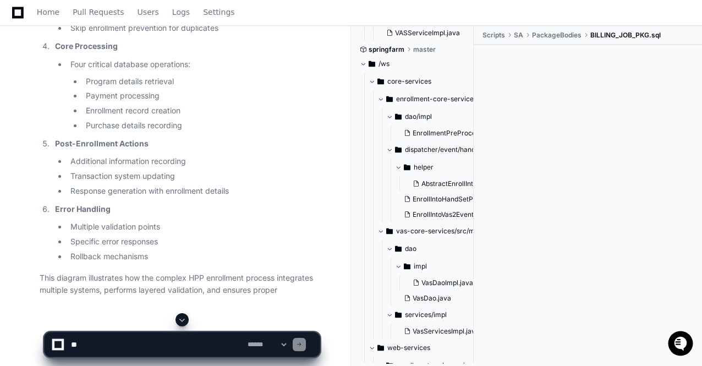
click at [182, 321] on span at bounding box center [182, 319] width 9 height 9
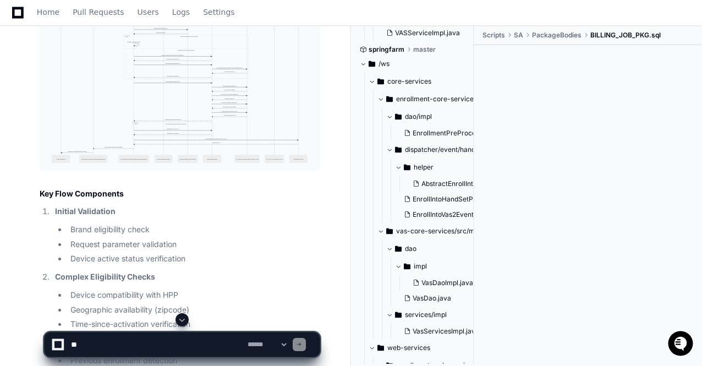
scroll to position [30299, 0]
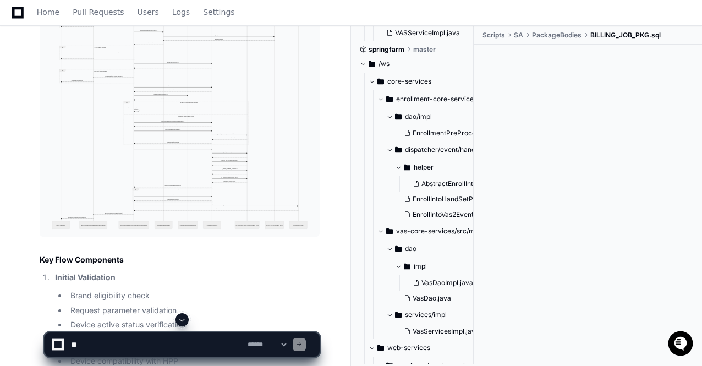
click at [211, 157] on img at bounding box center [180, 89] width 280 height 296
click at [184, 317] on span at bounding box center [182, 319] width 9 height 9
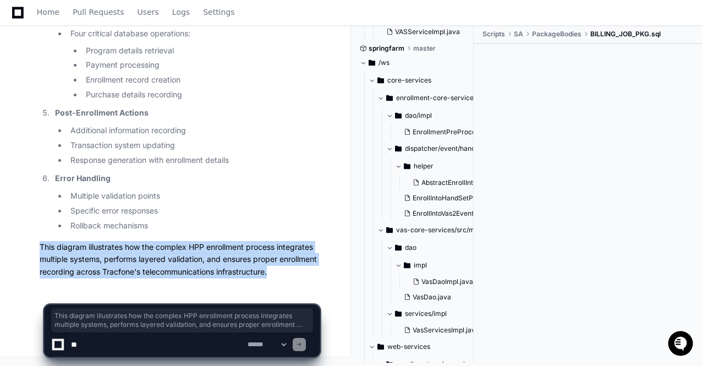
drag, startPoint x: 273, startPoint y: 272, endPoint x: 40, endPoint y: 242, distance: 235.0
click at [40, 242] on p "This diagram illustrates how the complex HPP enrollment process integrates mult…" at bounding box center [180, 259] width 280 height 37
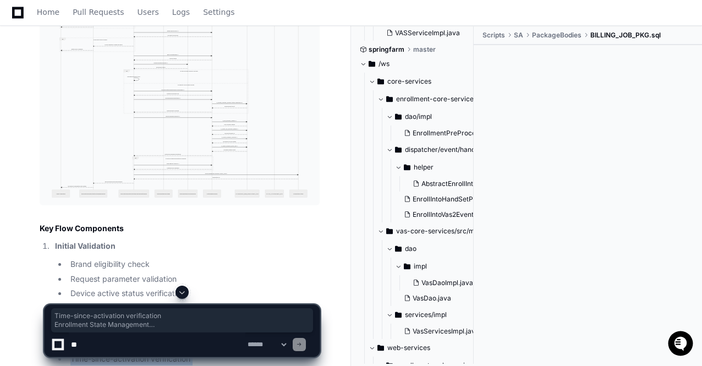
scroll to position [30346, 0]
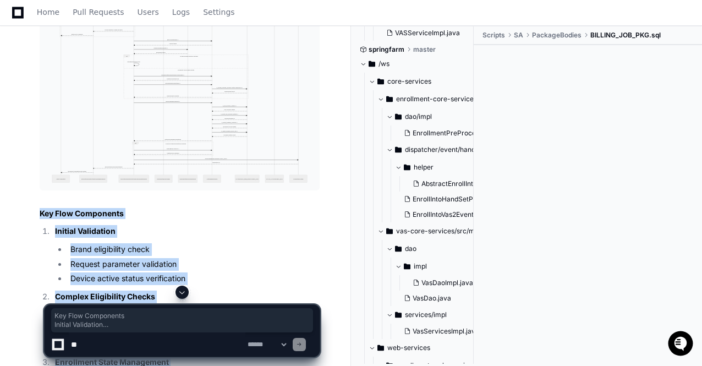
copy article "Key Flow Components Initial Validation Brand eligibility check Request paramete…"
click at [237, 115] on img at bounding box center [180, 42] width 280 height 296
drag, startPoint x: 702, startPoint y: 358, endPoint x: 352, endPoint y: 285, distance: 357.8
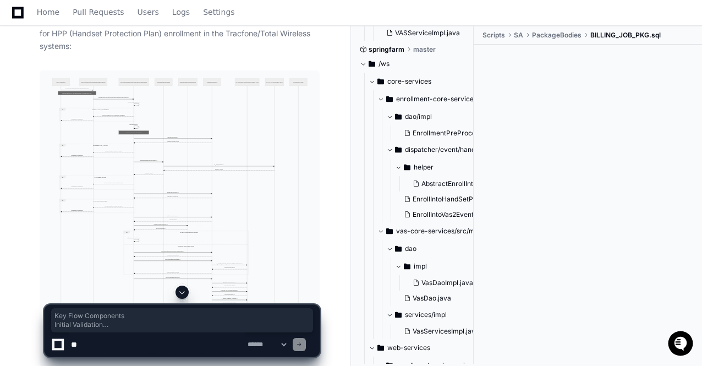
scroll to position [30148, 0]
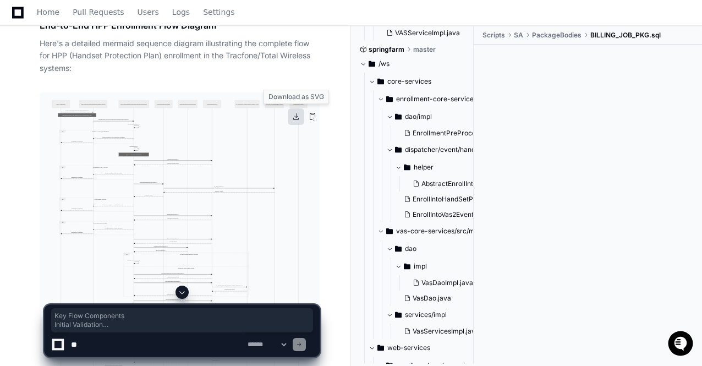
click at [297, 117] on button at bounding box center [296, 116] width 16 height 16
click at [103, 344] on textarea at bounding box center [157, 344] width 177 height 24
paste textarea "**********"
type textarea "**********"
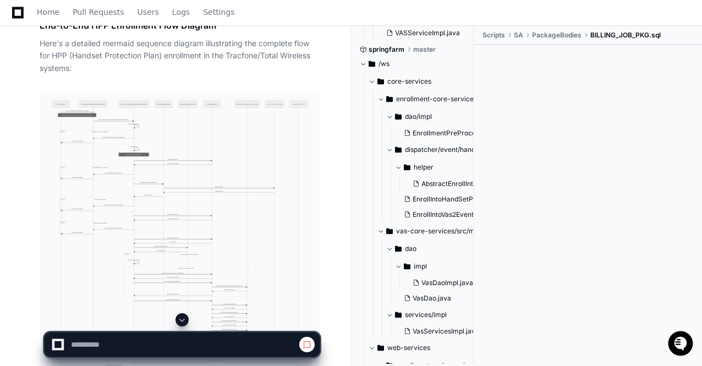
scroll to position [30190, 0]
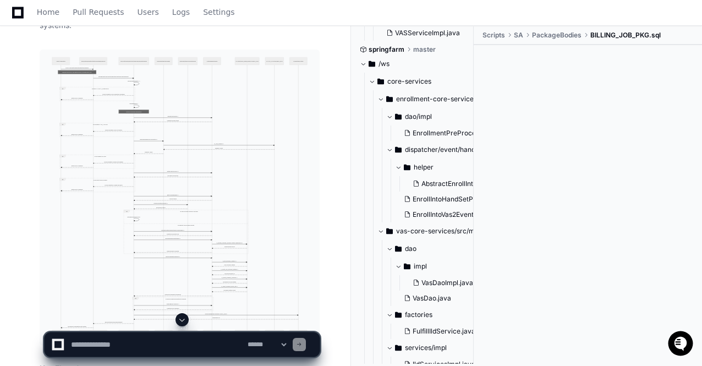
click at [180, 321] on span at bounding box center [182, 319] width 9 height 9
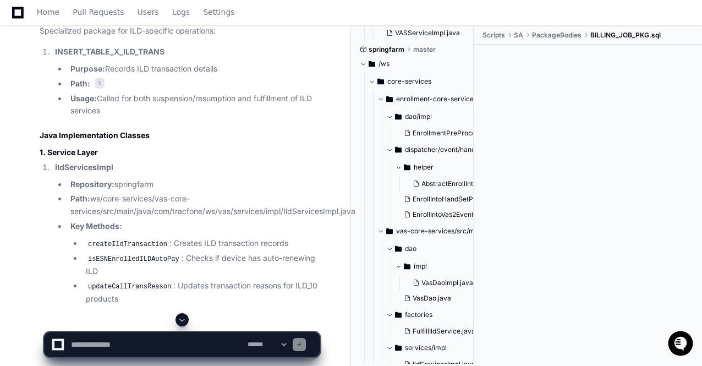
scroll to position [32744, 0]
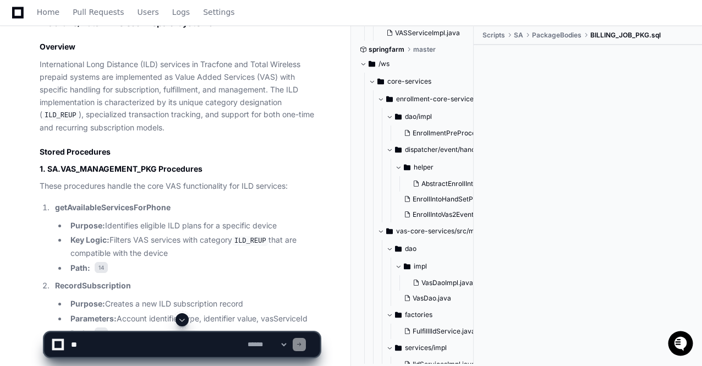
scroll to position [32264, 0]
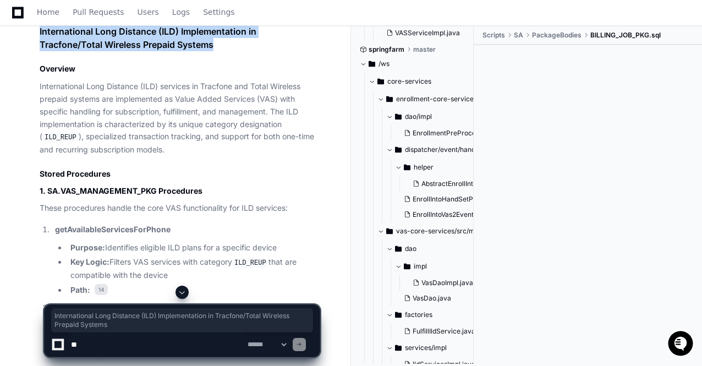
drag, startPoint x: 40, startPoint y: 45, endPoint x: 216, endPoint y: 58, distance: 176.5
click at [216, 51] on h1 "International Long Distance (ILD) Implementation in Tracfone/Total Wireless Pre…" at bounding box center [180, 38] width 280 height 26
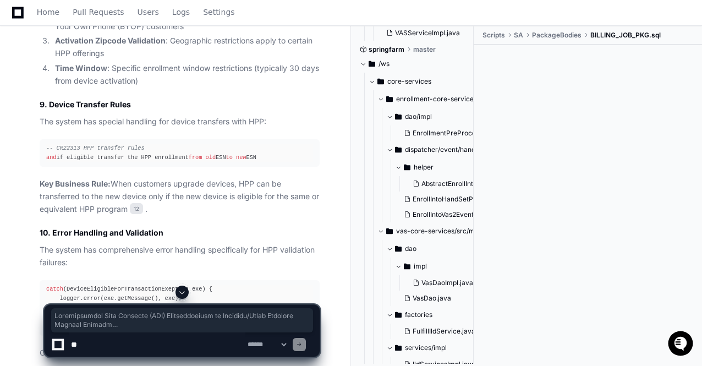
scroll to position [35276, 0]
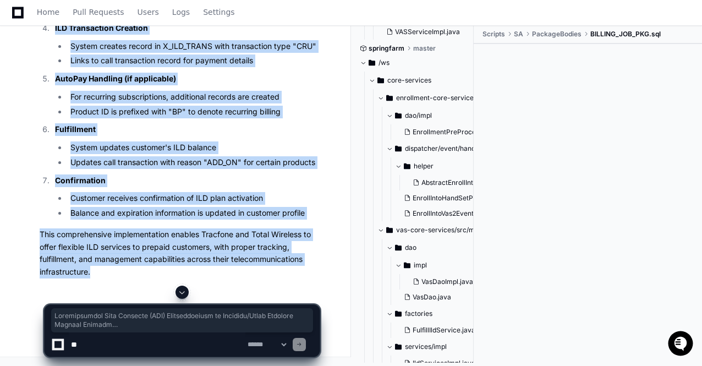
copy article "International Long Distance (ILD) Implementation in Tracfone/Total Wireless Pre…"
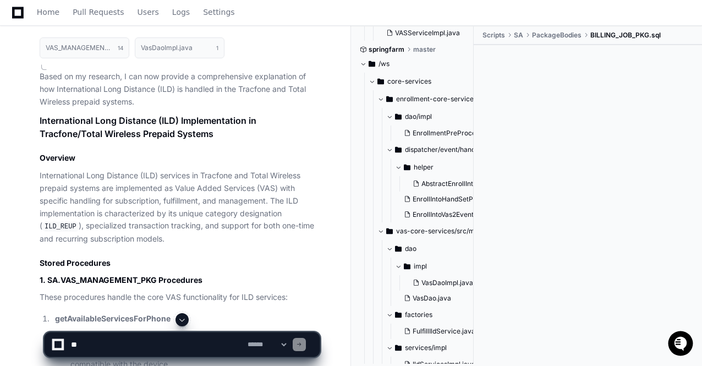
scroll to position [32130, 0]
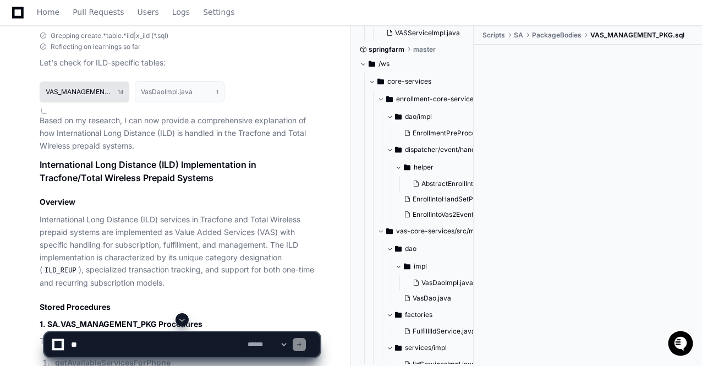
click at [66, 95] on h1 "VAS_MANAGEMENT_PKG.sql" at bounding box center [79, 92] width 67 height 7
click at [591, 32] on ul "Scripts SA PackageBodies VAS_MANAGEMENT_PKG.sql" at bounding box center [590, 35] width 223 height 18
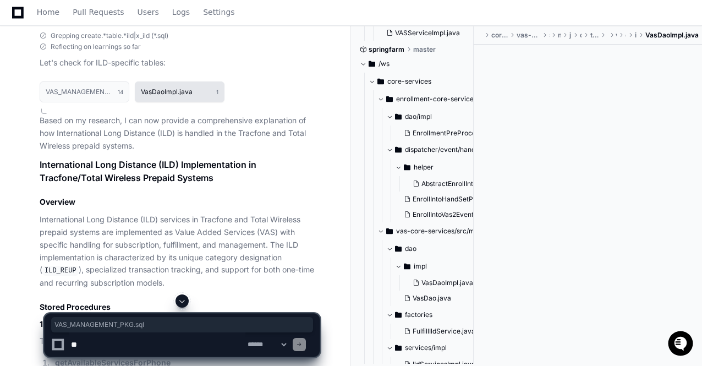
click at [197, 102] on button "VasDaoImpl.java 1" at bounding box center [180, 91] width 90 height 21
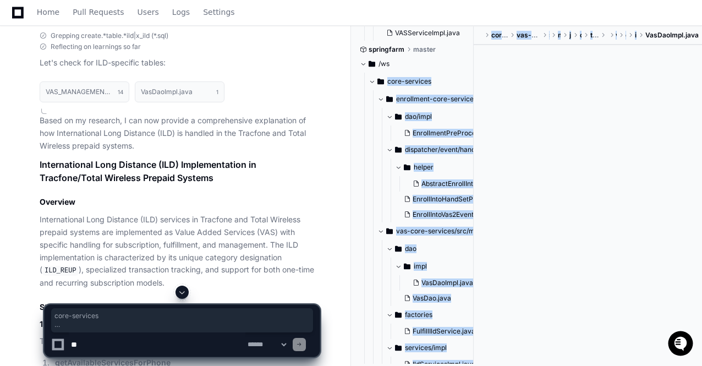
drag, startPoint x: 648, startPoint y: 35, endPoint x: 703, endPoint y: 35, distance: 55.5
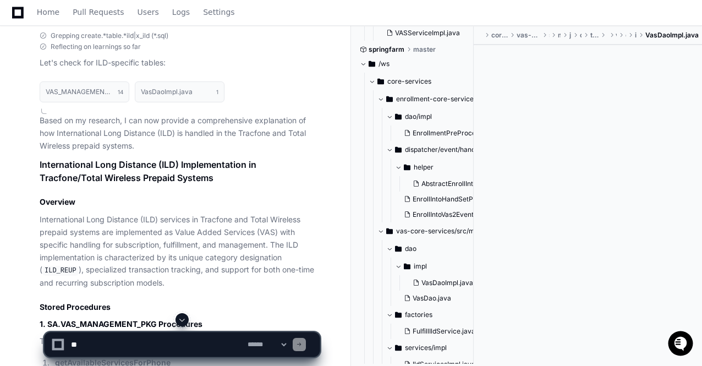
click at [661, 37] on span "VasDaoImpl.java" at bounding box center [671, 35] width 53 height 9
drag, startPoint x: 472, startPoint y: 297, endPoint x: 473, endPoint y: 341, distance: 44.0
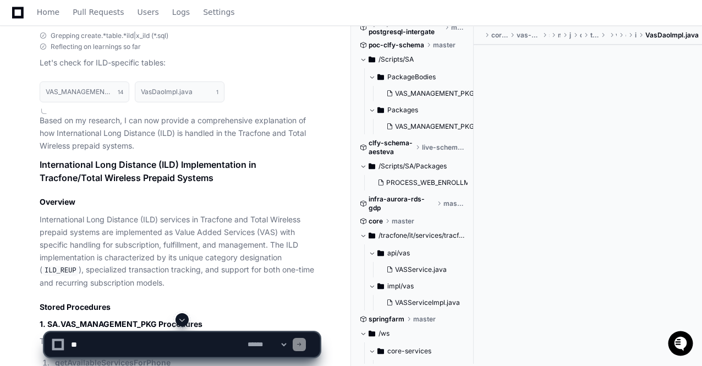
scroll to position [1006, 0]
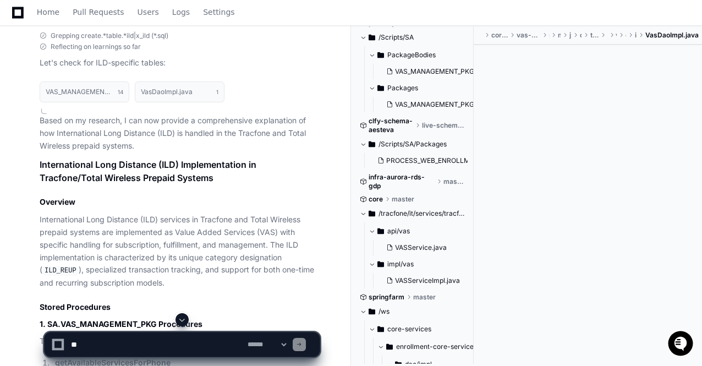
click at [181, 321] on span at bounding box center [182, 319] width 9 height 9
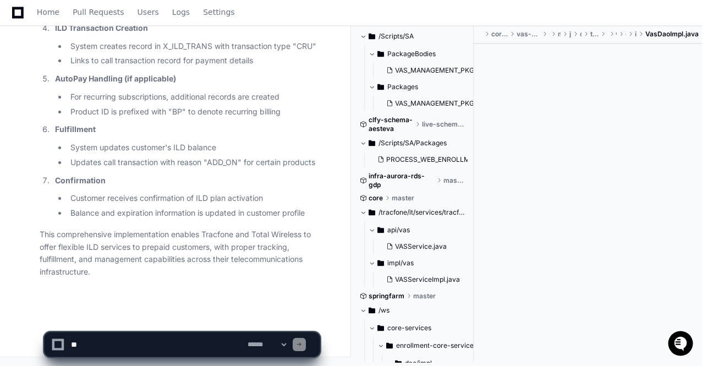
click at [205, 266] on p "This comprehensive implementation enables Tracfone and Total Wireless to offer …" at bounding box center [180, 253] width 280 height 50
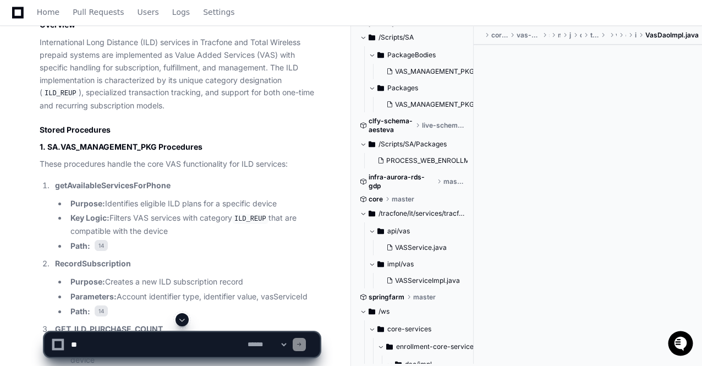
scroll to position [32286, 0]
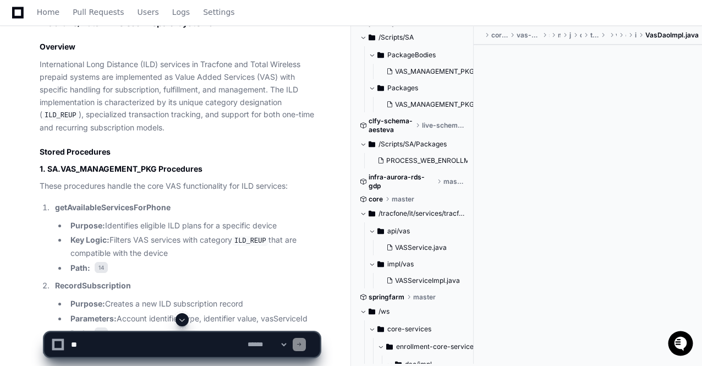
click at [118, 348] on textarea at bounding box center [157, 344] width 177 height 24
paste textarea "**********"
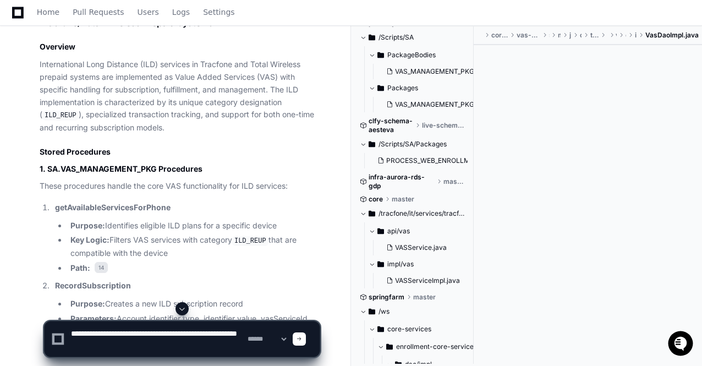
type textarea "**********"
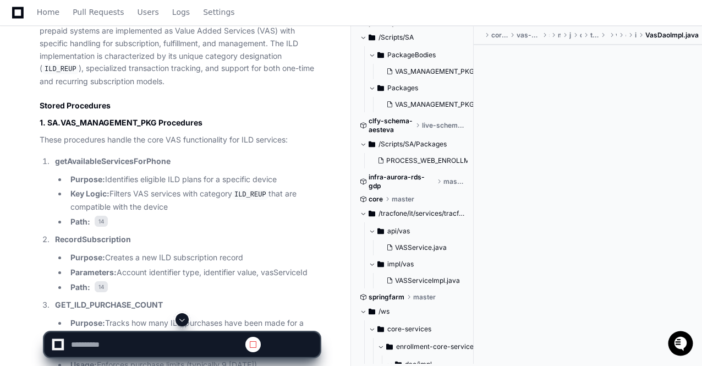
scroll to position [32332, 0]
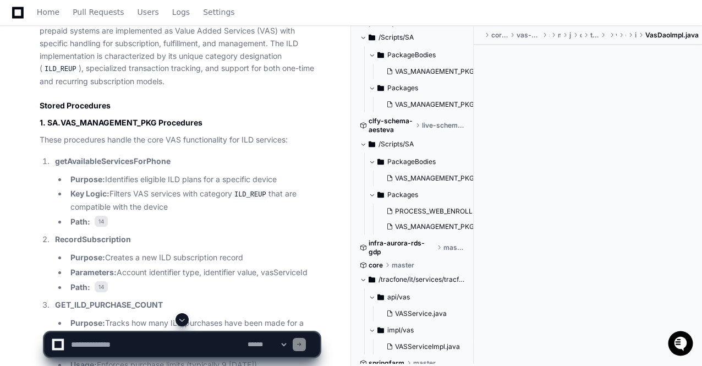
click at [184, 322] on span at bounding box center [182, 319] width 9 height 9
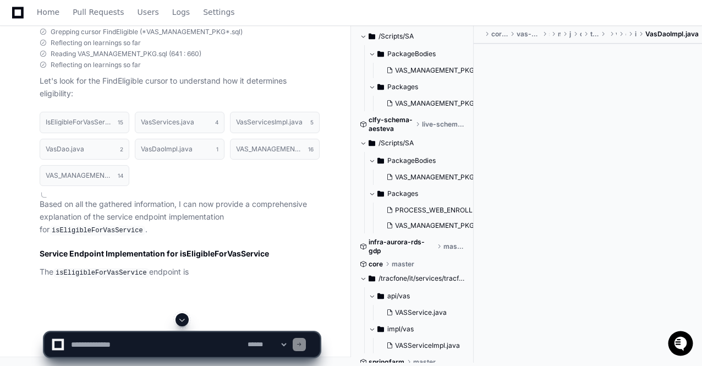
click at [184, 322] on span at bounding box center [182, 319] width 9 height 9
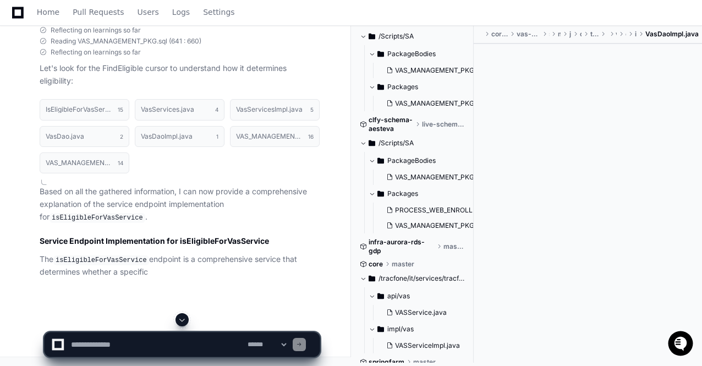
click at [184, 322] on span at bounding box center [182, 319] width 9 height 9
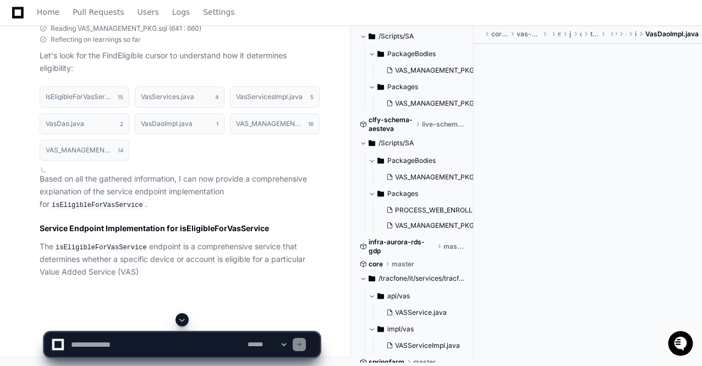
click at [184, 322] on span at bounding box center [182, 319] width 9 height 9
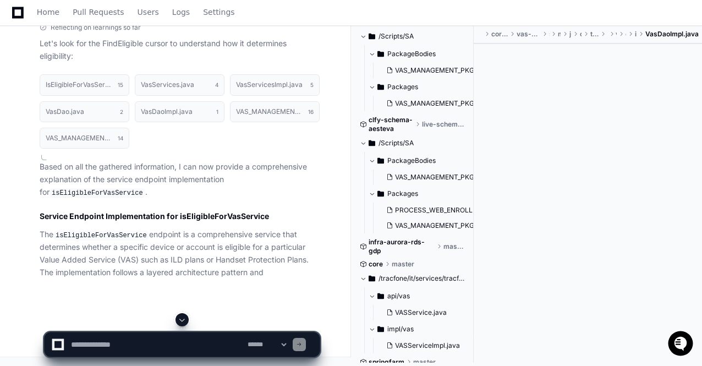
click at [184, 322] on span at bounding box center [182, 319] width 9 height 9
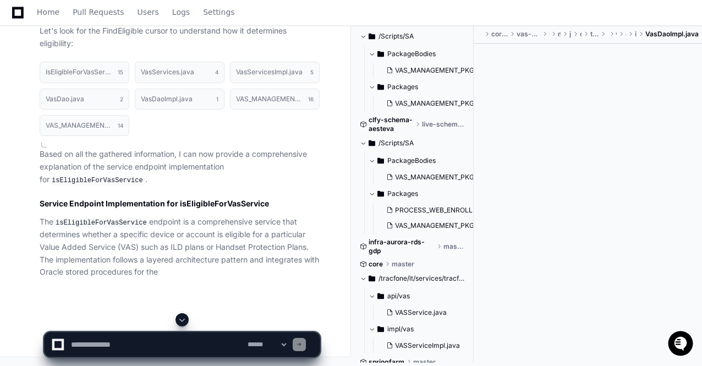
click at [184, 322] on span at bounding box center [182, 319] width 9 height 9
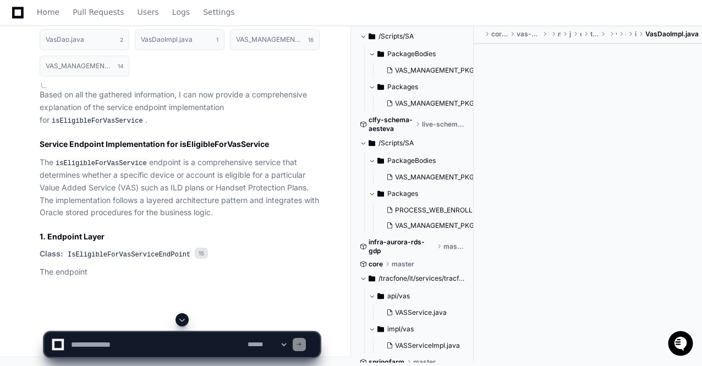
click at [184, 322] on span at bounding box center [182, 319] width 9 height 9
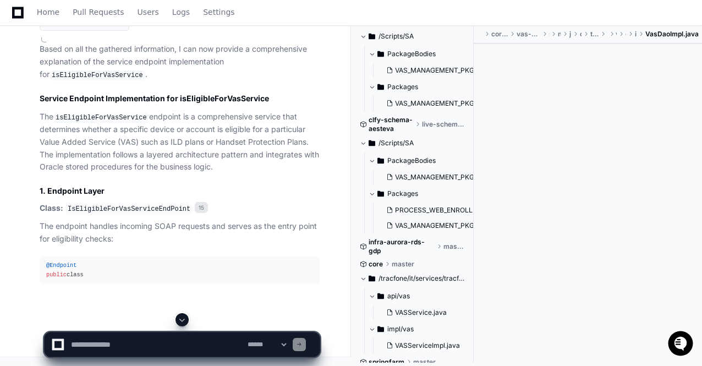
click at [184, 322] on span at bounding box center [182, 319] width 9 height 9
click at [187, 317] on button at bounding box center [181, 319] width 13 height 13
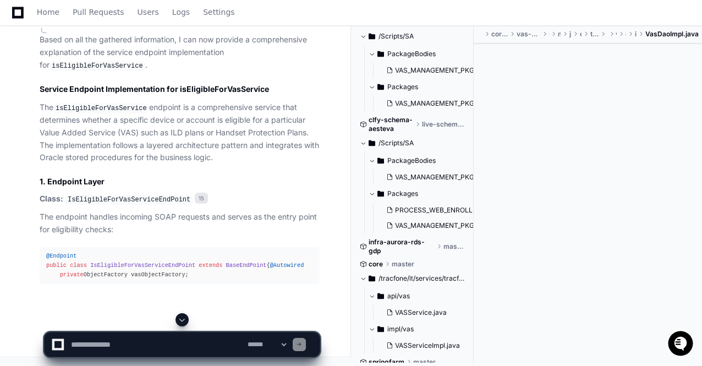
click at [187, 317] on button at bounding box center [181, 319] width 13 height 13
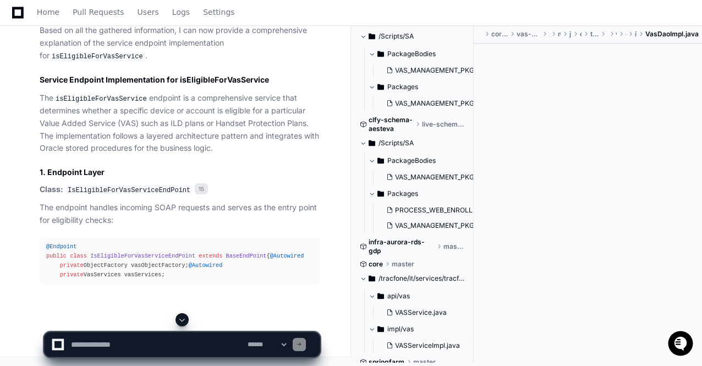
click at [187, 317] on button at bounding box center [181, 319] width 13 height 13
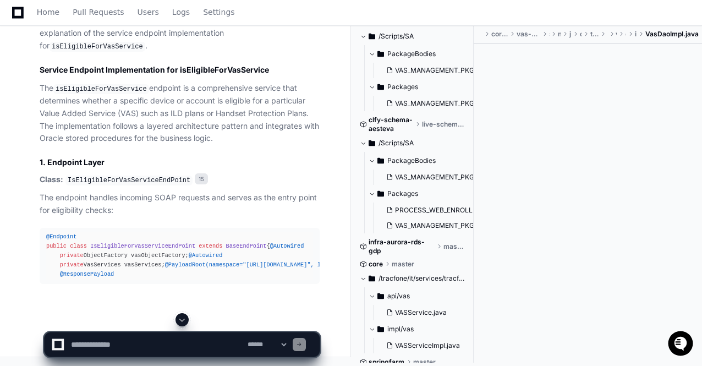
click at [187, 317] on button at bounding box center [181, 319] width 13 height 13
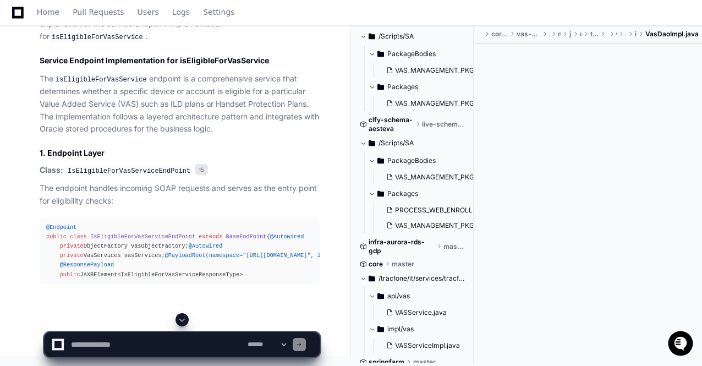
scroll to position [36639, 0]
click at [187, 317] on app-app-chat-input "**********" at bounding box center [182, 335] width 276 height 44
click at [187, 317] on button at bounding box center [181, 319] width 13 height 13
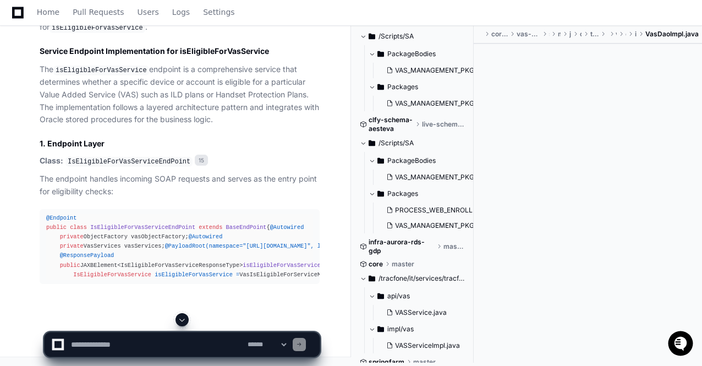
click at [187, 317] on button at bounding box center [181, 319] width 13 height 13
click at [211, 131] on article "Based on all the gathered information, I can now provide a comprehensive explan…" at bounding box center [180, 140] width 280 height 288
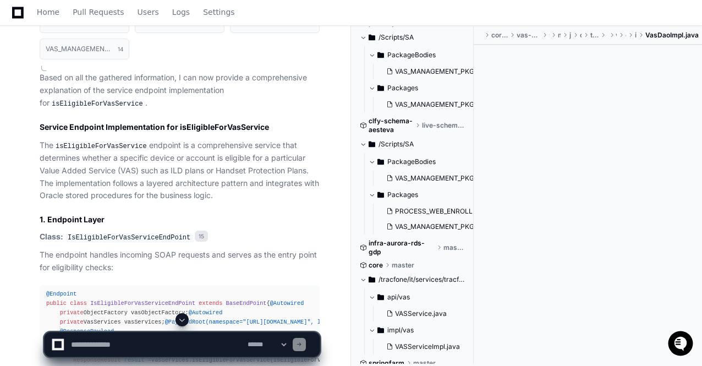
scroll to position [36448, 0]
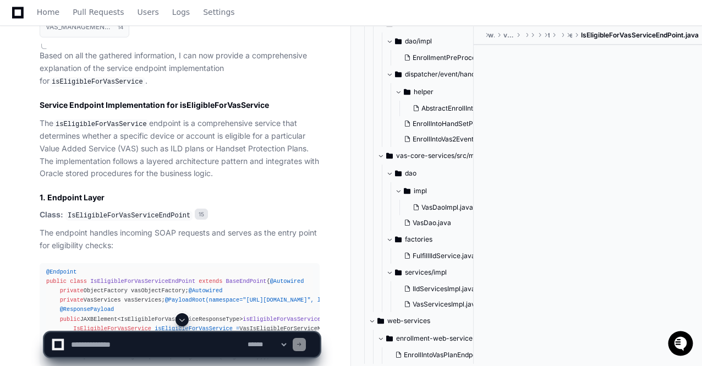
scroll to position [1457, 0]
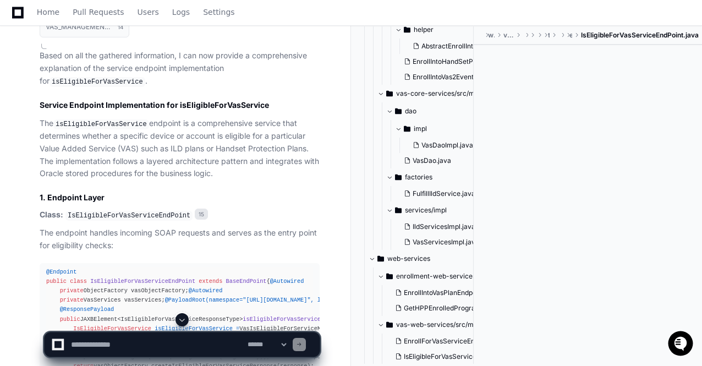
click at [308, 203] on h3 "1. Endpoint Layer" at bounding box center [180, 197] width 280 height 11
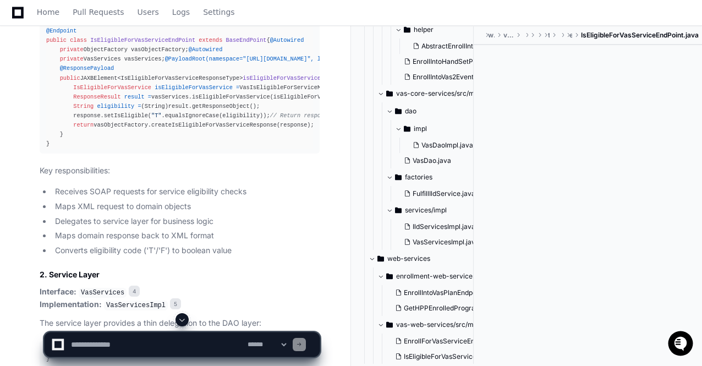
scroll to position [36666, 0]
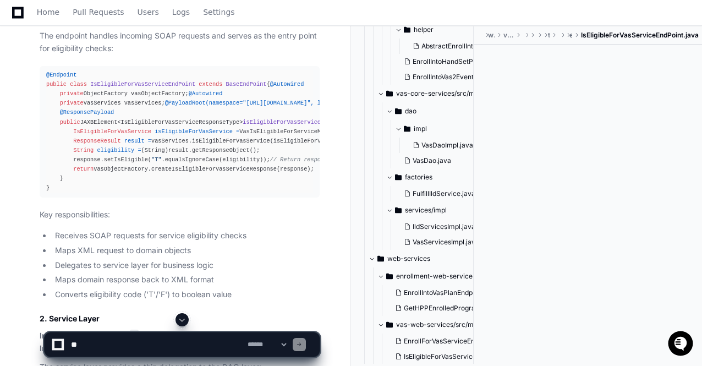
scroll to position [36600, 0]
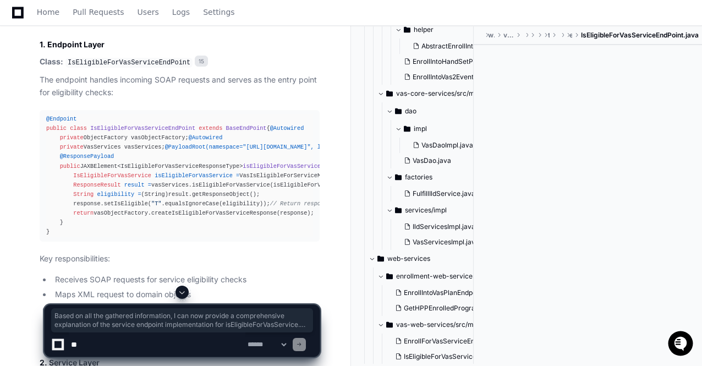
drag, startPoint x: 41, startPoint y: 62, endPoint x: 140, endPoint y: 91, distance: 103.2
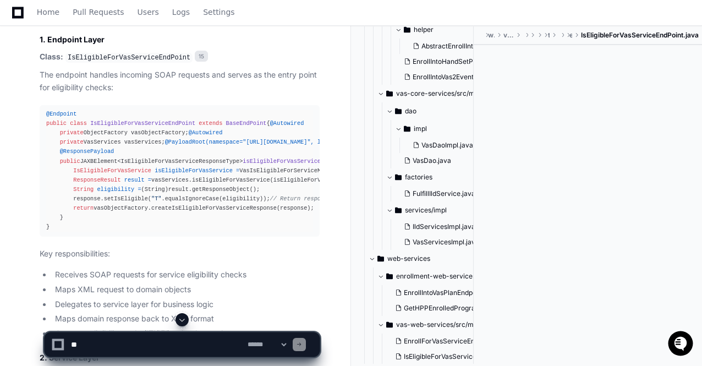
scroll to position [36561, 0]
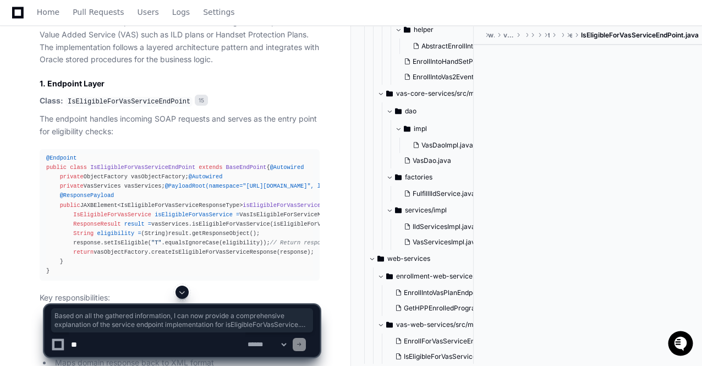
drag, startPoint x: 185, startPoint y: 228, endPoint x: 145, endPoint y: 117, distance: 117.6
drag, startPoint x: 224, startPoint y: 157, endPoint x: 38, endPoint y: 89, distance: 198.0
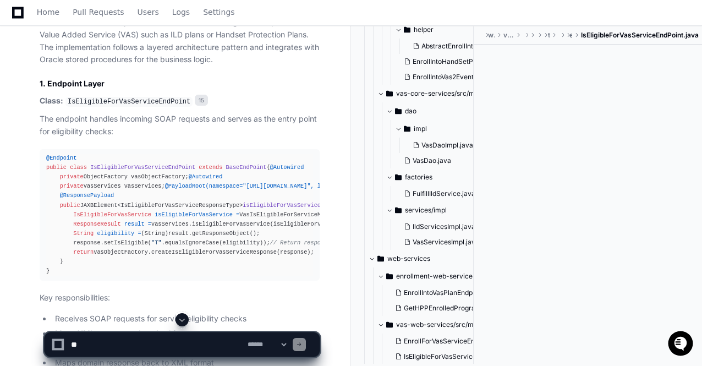
drag, startPoint x: 41, startPoint y: 81, endPoint x: 236, endPoint y: 148, distance: 206.6
click at [208, 67] on p "The isEligibleForVasService endpoint is a comprehensive service that determines…" at bounding box center [180, 34] width 280 height 63
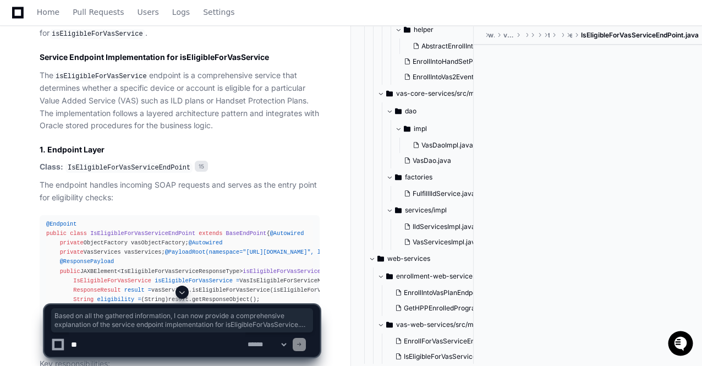
scroll to position [36473, 0]
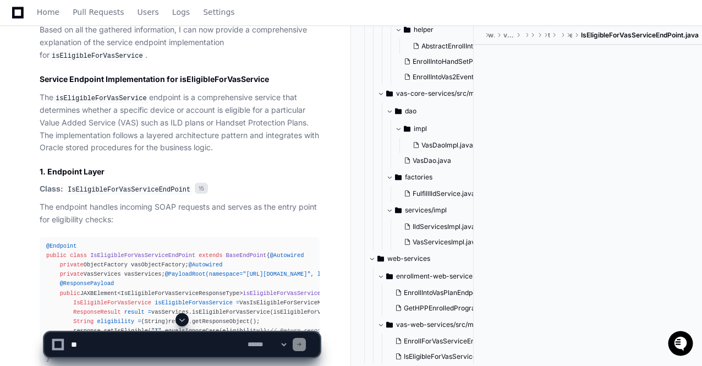
click at [213, 155] on p "The isEligibleForVasService endpoint is a comprehensive service that determines…" at bounding box center [180, 122] width 280 height 63
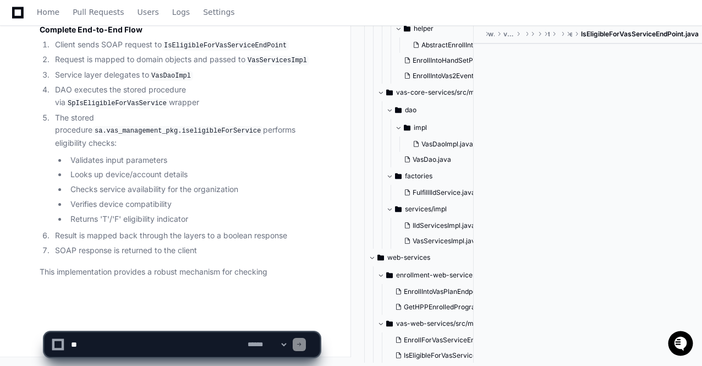
scroll to position [39182, 0]
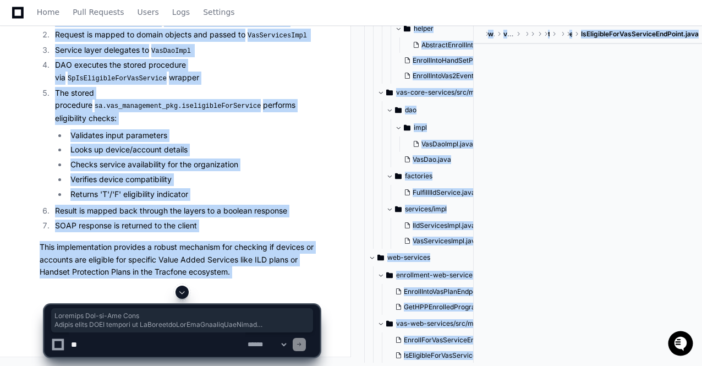
drag, startPoint x: 40, startPoint y: 45, endPoint x: 219, endPoint y: 299, distance: 310.9
click at [235, 276] on p "This implementation provides a robust mechanism for checking if devices or acco…" at bounding box center [180, 259] width 280 height 37
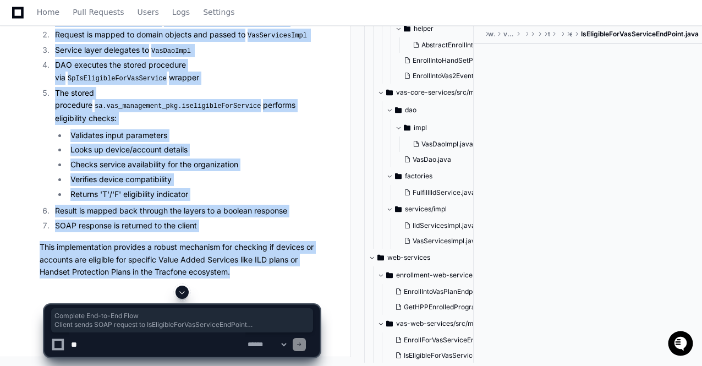
drag, startPoint x: 234, startPoint y: 300, endPoint x: 37, endPoint y: 50, distance: 317.9
copy article "Complete End-to-End Flow Client sends SOAP request to IsEligibleForVasServiceEn…"
click at [196, 201] on ul "Validates input parameters Looks up device/account details Checks service avail…" at bounding box center [187, 164] width 264 height 71
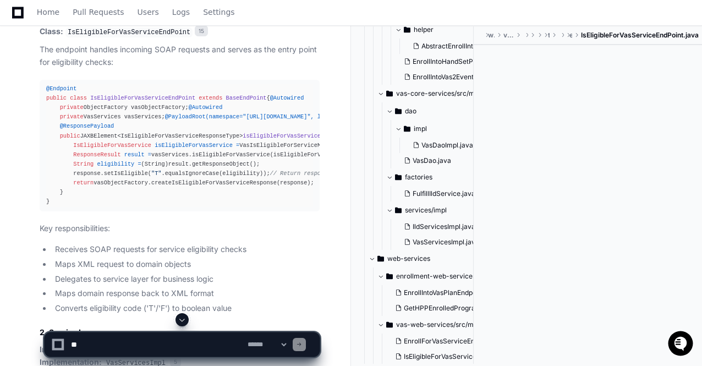
scroll to position [36609, 0]
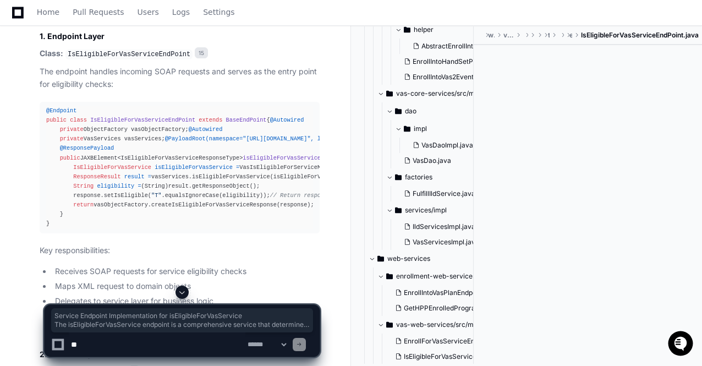
drag, startPoint x: 41, startPoint y: 34, endPoint x: 112, endPoint y: 70, distance: 79.9
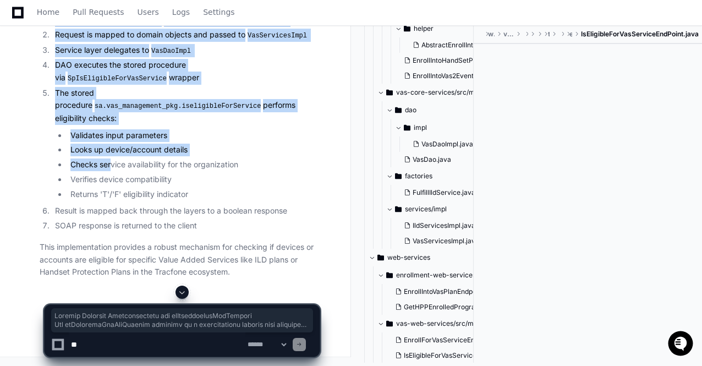
scroll to position [39013, 0]
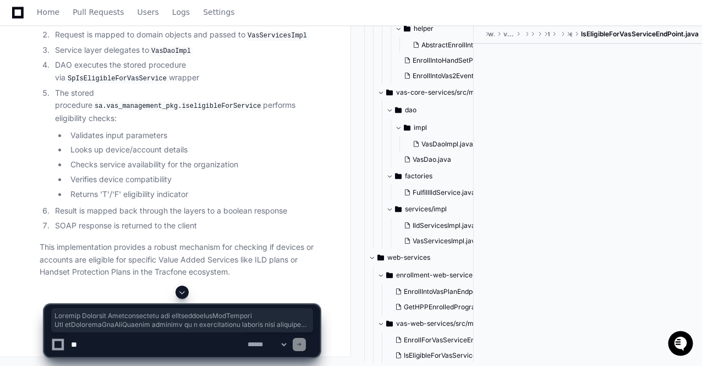
copy article "Service Endpoint Implementation for isEligibleForVasService The isEligibleForVa…"
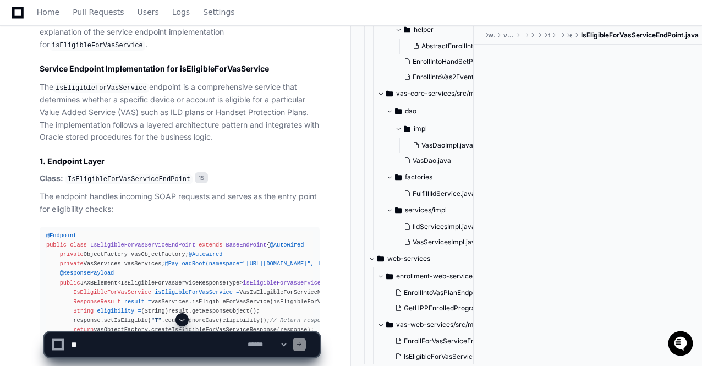
scroll to position [36462, 0]
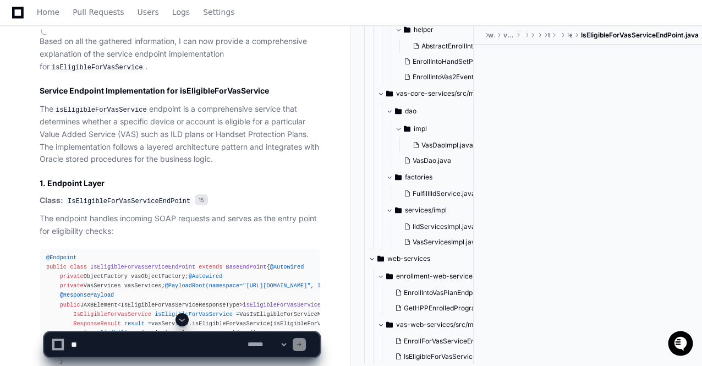
click at [472, 286] on ul "EnrollIntoVasPlanEndpoint.java GetHPPEnrolledProgramEndPoint.java" at bounding box center [439, 300] width 106 height 31
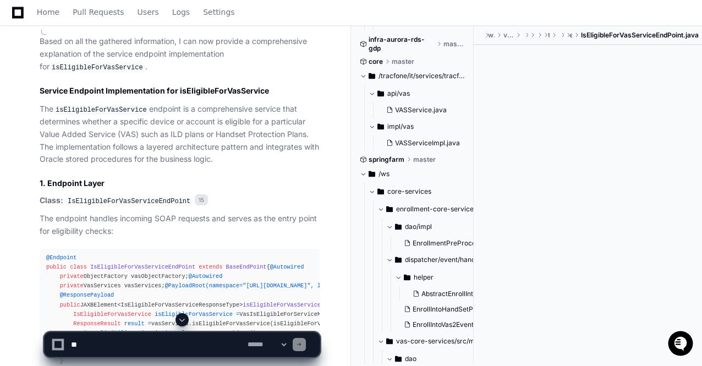
click at [216, 189] on h3 "1. Endpoint Layer" at bounding box center [180, 183] width 280 height 11
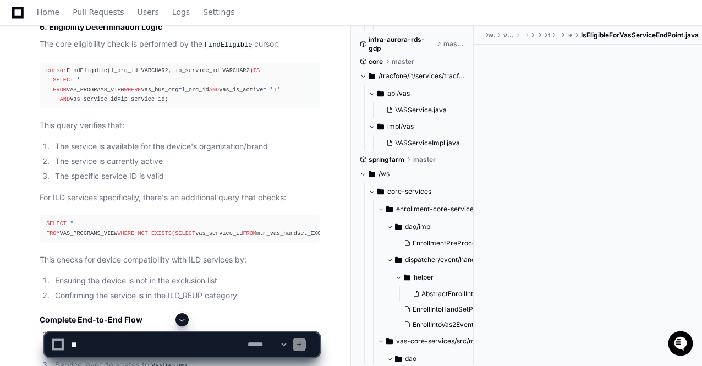
scroll to position [38177, 0]
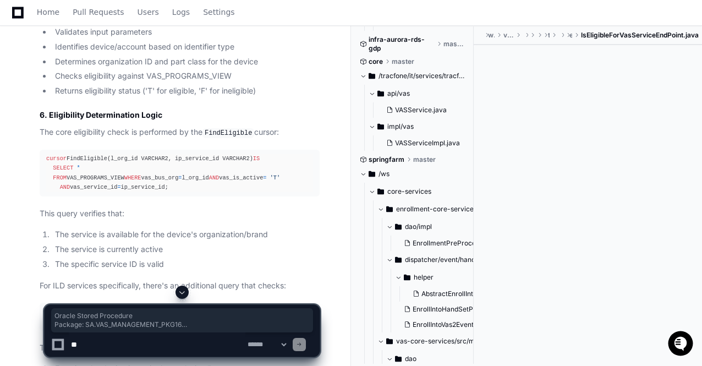
drag, startPoint x: 48, startPoint y: 60, endPoint x: 150, endPoint y: 133, distance: 124.5
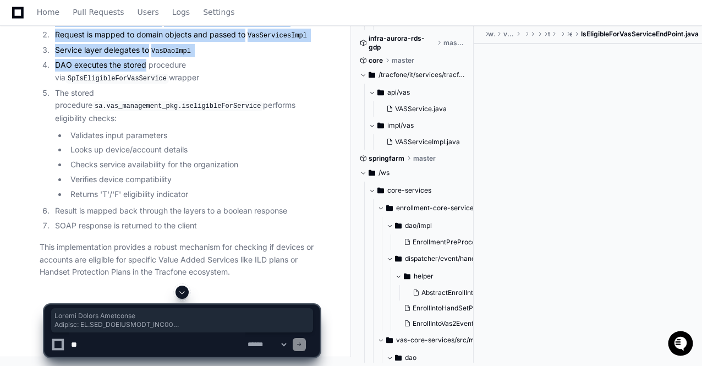
scroll to position [38927, 0]
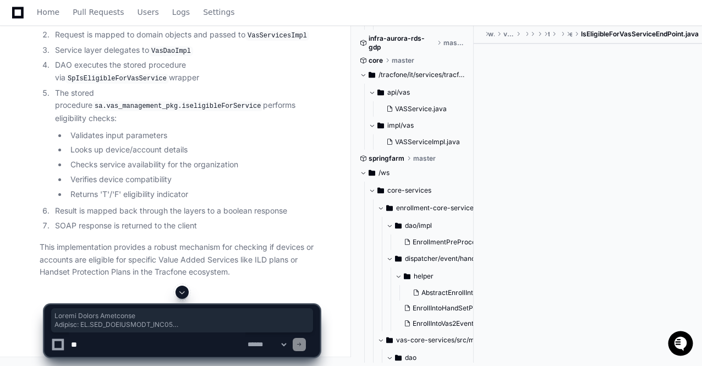
copy article "Oracle Stored Procedure Package: SA.VAS_MANAGEMENT_PKG 16 Procedure: iseligible…"
